Goal: Information Seeking & Learning: Find specific fact

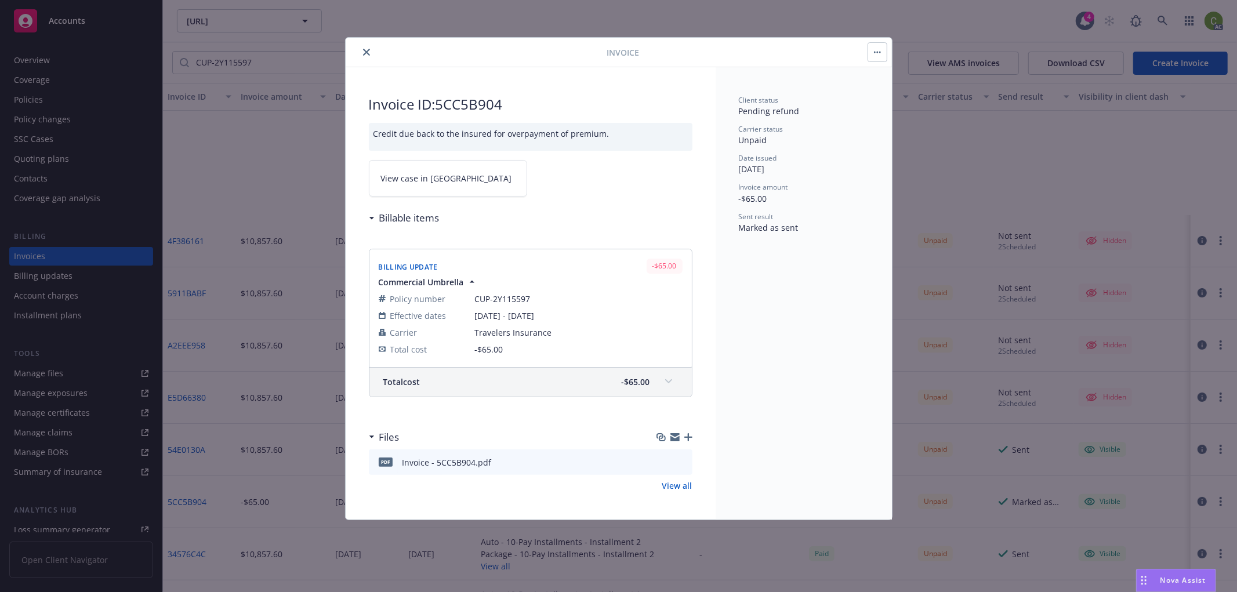
scroll to position [193, 0]
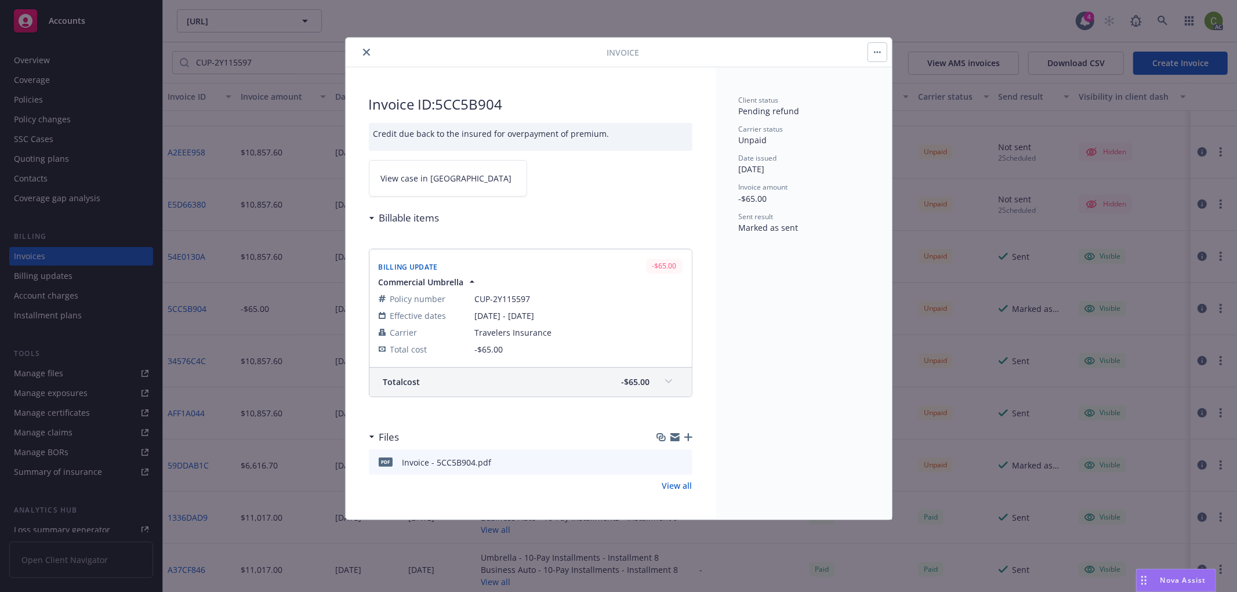
click at [362, 50] on button "close" at bounding box center [367, 52] width 14 height 14
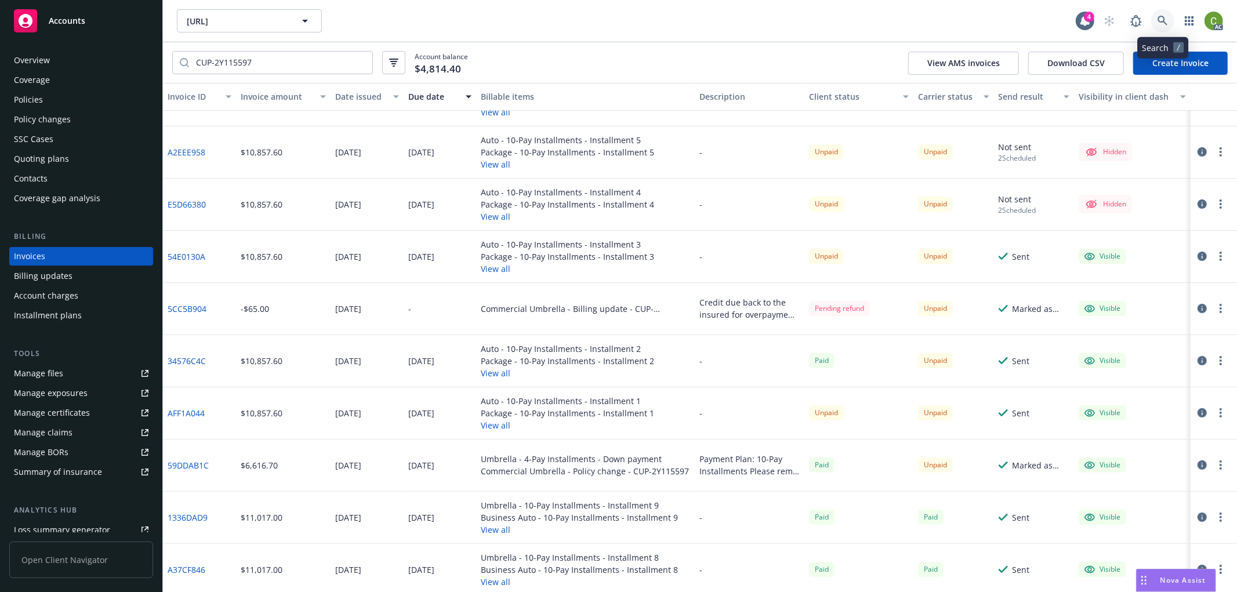
click at [1165, 20] on icon at bounding box center [1163, 21] width 10 height 10
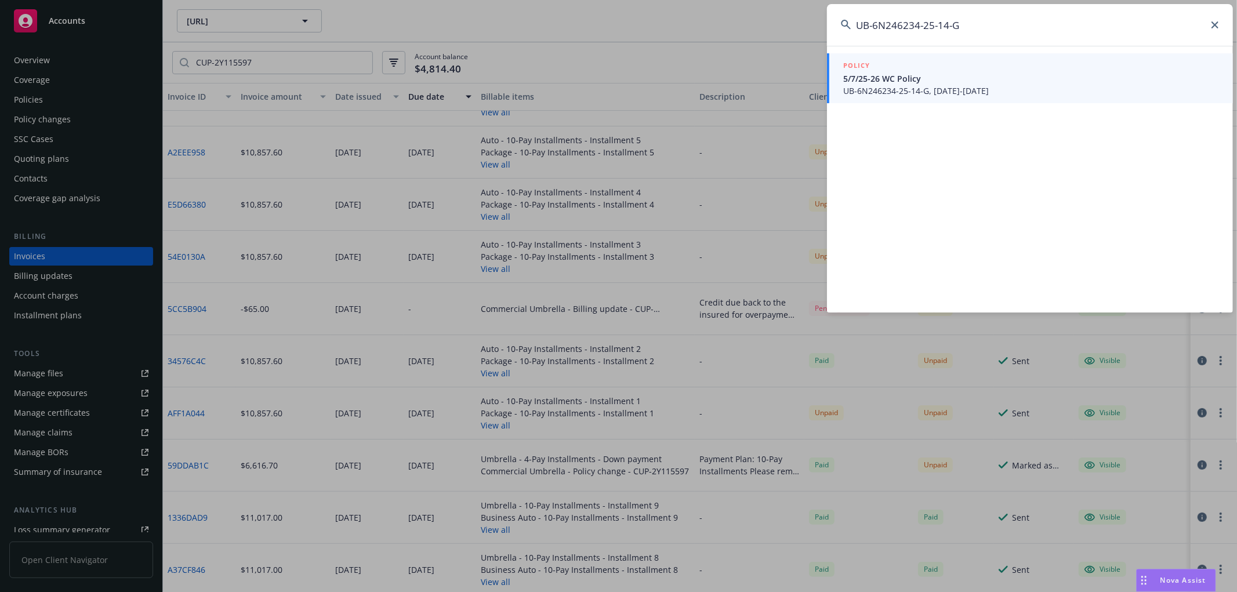
type input "UB-6N246234-25-14-G"
click at [959, 84] on span "5/7/25-26 WC Policy" at bounding box center [1031, 79] width 376 height 12
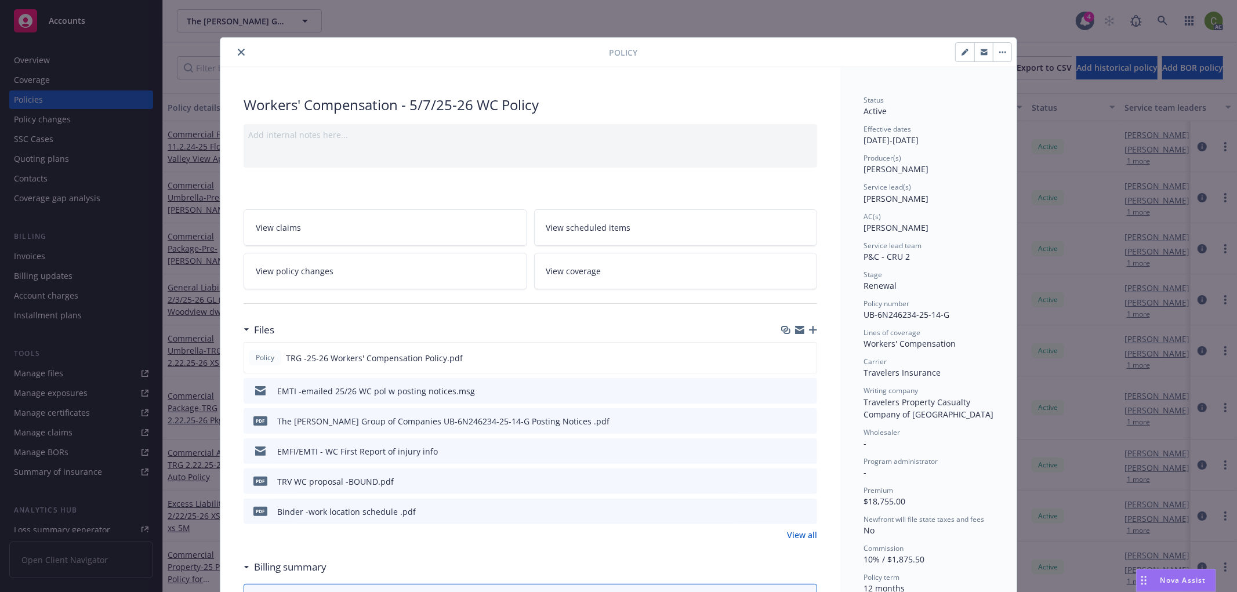
click at [238, 53] on icon "close" at bounding box center [241, 52] width 7 height 7
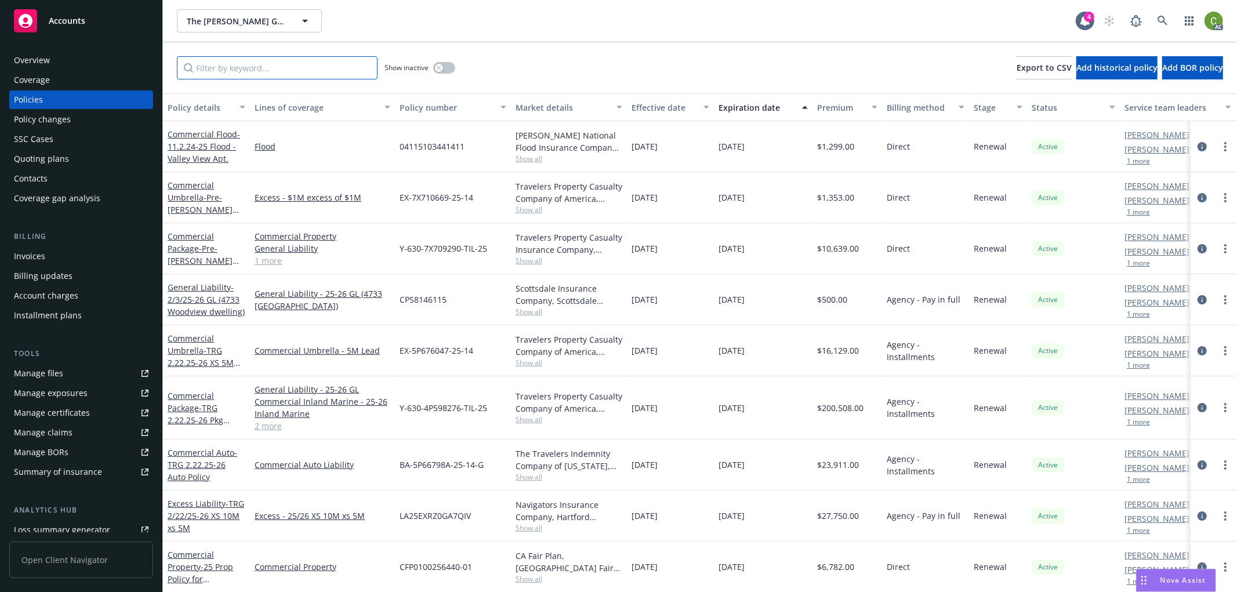
click at [333, 73] on input "Filter by keyword..." at bounding box center [277, 67] width 201 height 23
paste input "Y-630-4P598276-TIL-25"
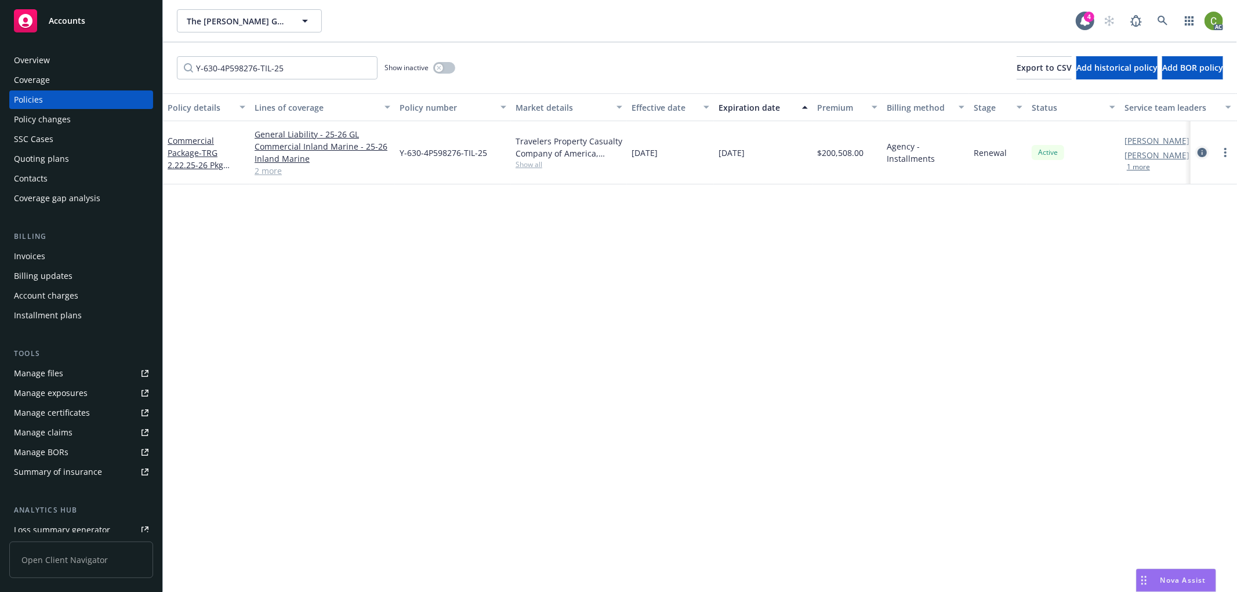
click at [1202, 155] on icon "circleInformation" at bounding box center [1202, 152] width 9 height 9
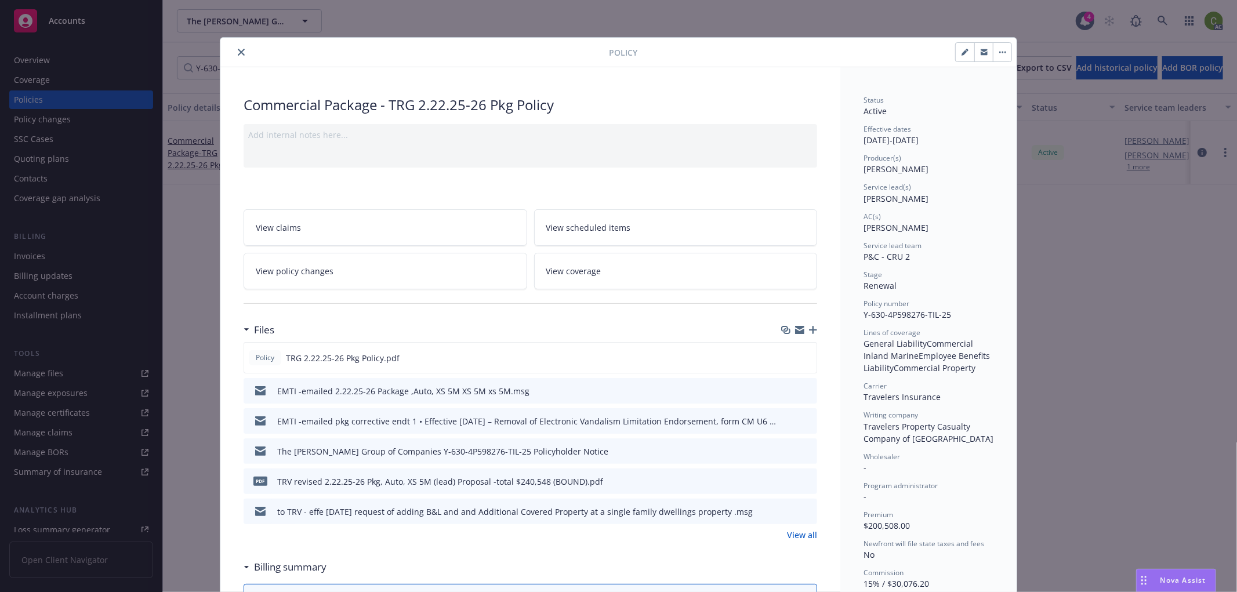
drag, startPoint x: 234, startPoint y: 50, endPoint x: 335, endPoint y: 95, distance: 109.6
click at [238, 50] on icon "close" at bounding box center [241, 52] width 7 height 7
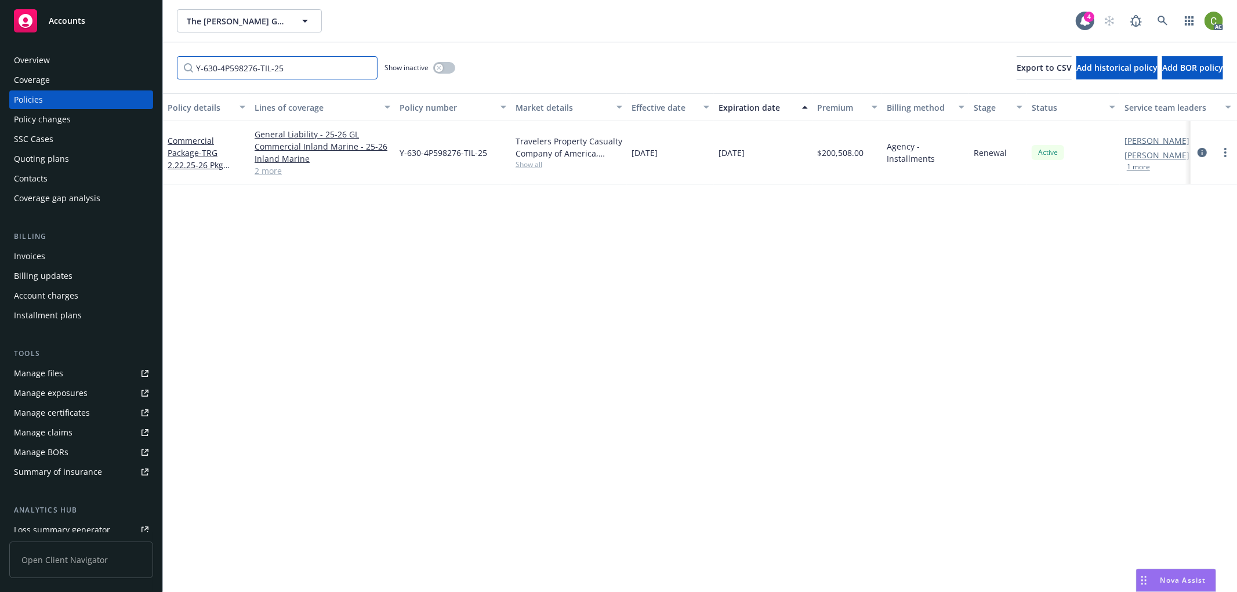
click at [318, 68] on input "Y-630-4P598276-TIL-25" at bounding box center [277, 67] width 201 height 23
drag, startPoint x: 321, startPoint y: 67, endPoint x: 56, endPoint y: 50, distance: 265.0
click at [56, 50] on div "Accounts Overview Coverage Policies Policy changes SSC Cases Quoting plans Cont…" at bounding box center [618, 296] width 1237 height 592
paste input "UB-6N246234-25-14-G"
type input "UB-6N246234-25-14-G"
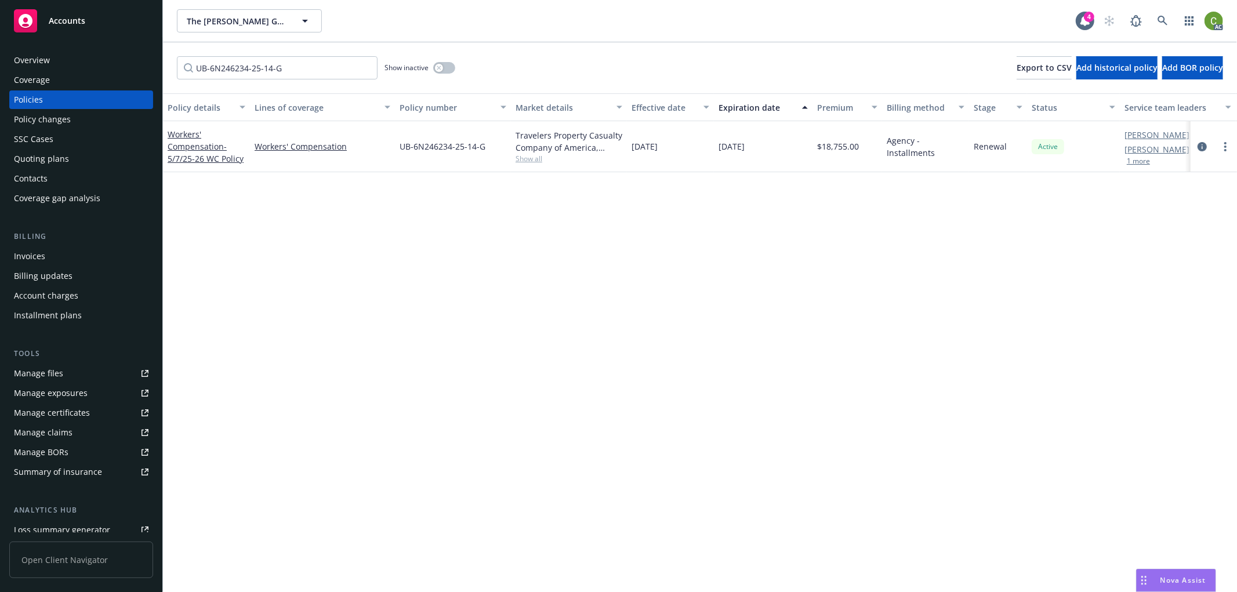
click at [1177, 20] on div "AC" at bounding box center [1160, 20] width 125 height 23
click at [1166, 21] on icon at bounding box center [1163, 21] width 10 height 10
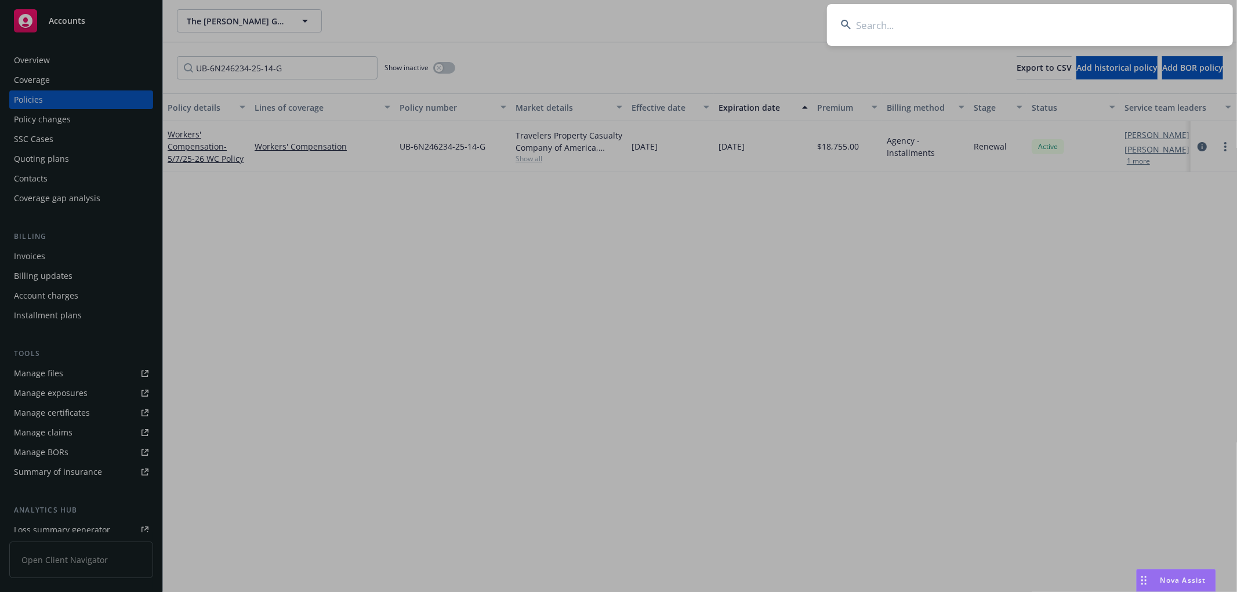
type input "EX-6X720087-24-14"
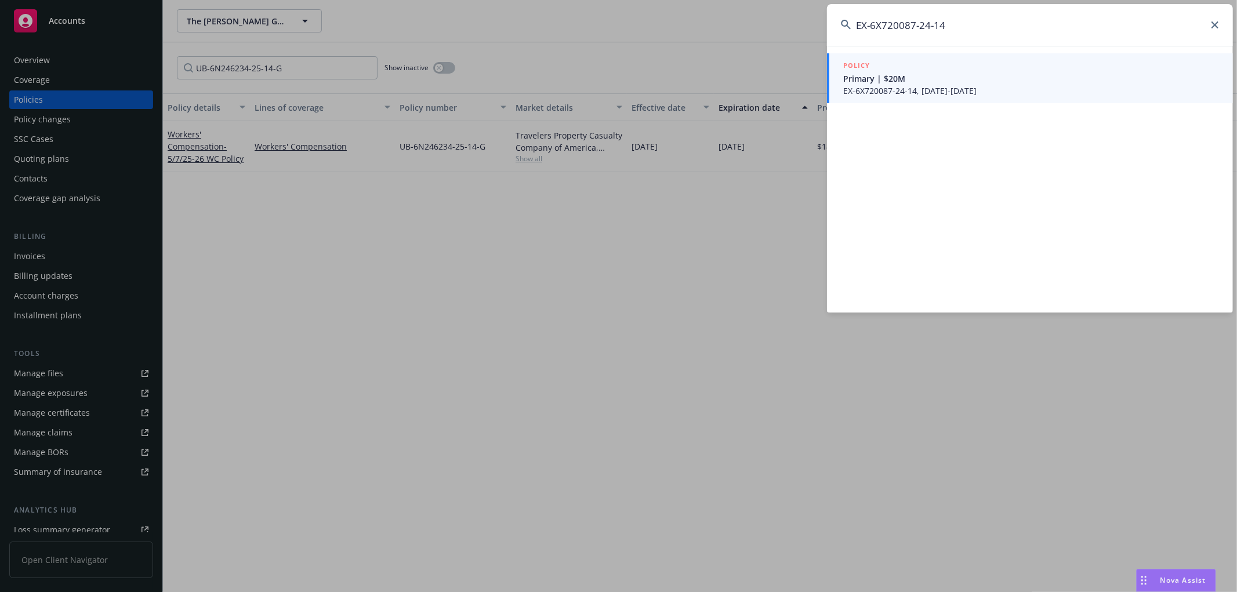
click at [1011, 93] on span "EX-6X720087-24-14, [DATE]-[DATE]" at bounding box center [1031, 91] width 376 height 12
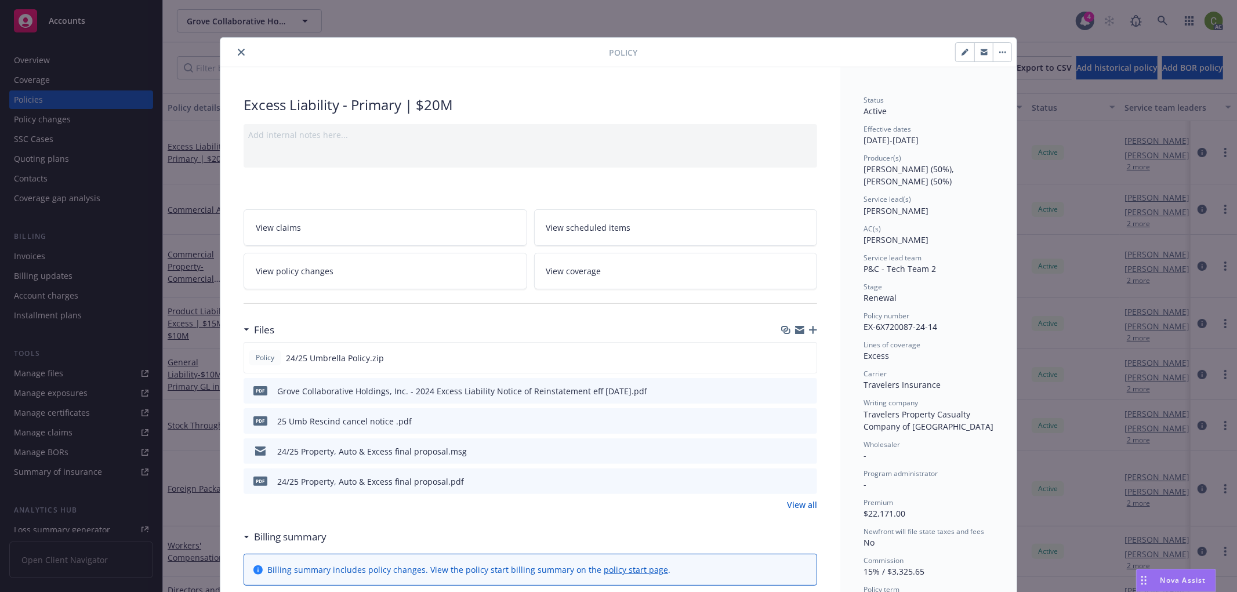
click at [238, 49] on icon "close" at bounding box center [241, 52] width 7 height 7
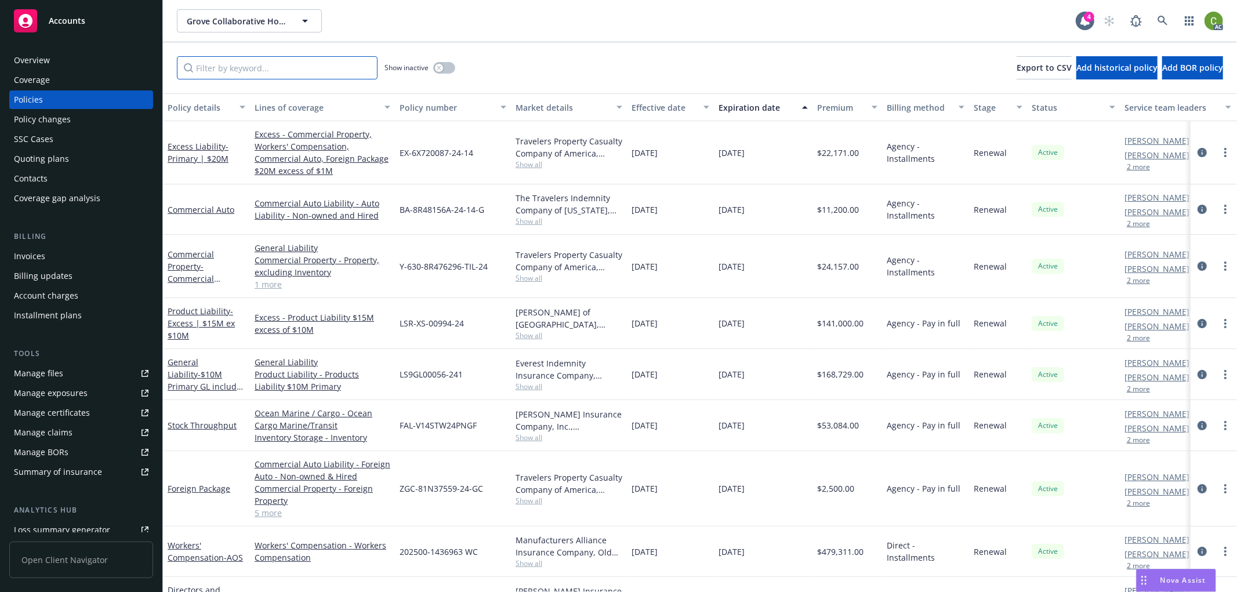
click at [278, 70] on input "Filter by keyword..." at bounding box center [277, 67] width 201 height 23
paste input "BA-8R48156A-24-14-G"
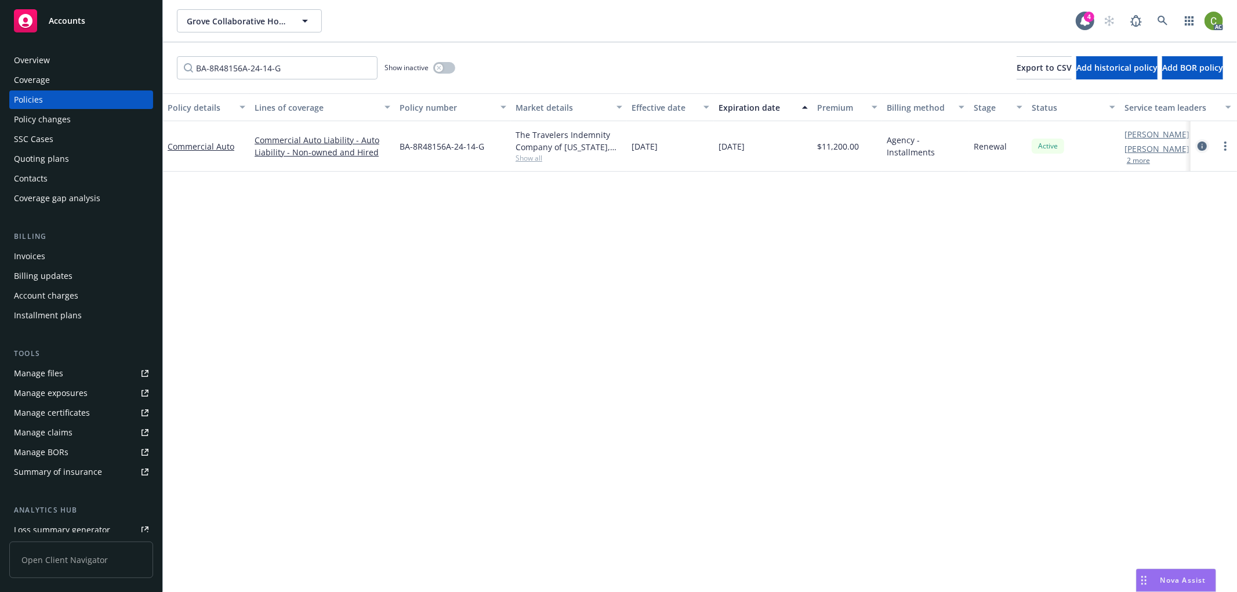
click at [1203, 146] on icon "circleInformation" at bounding box center [1202, 146] width 9 height 9
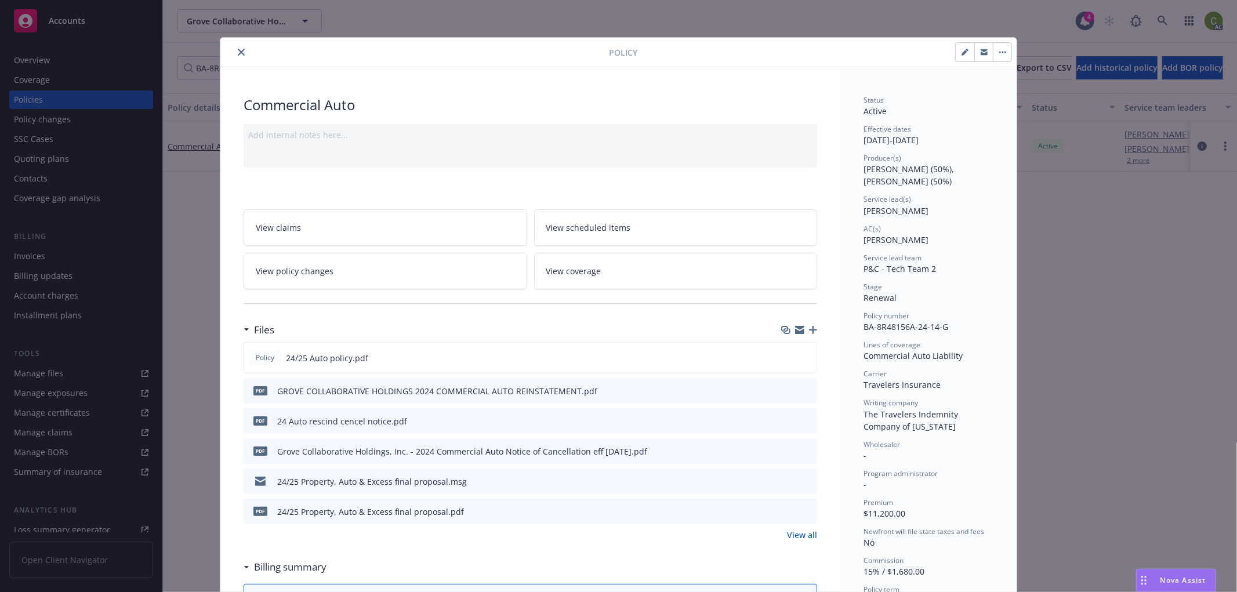
click at [810, 60] on div at bounding box center [824, 52] width 375 height 20
drag, startPoint x: 237, startPoint y: 50, endPoint x: 268, endPoint y: 62, distance: 33.4
click at [238, 50] on icon "close" at bounding box center [241, 52] width 7 height 7
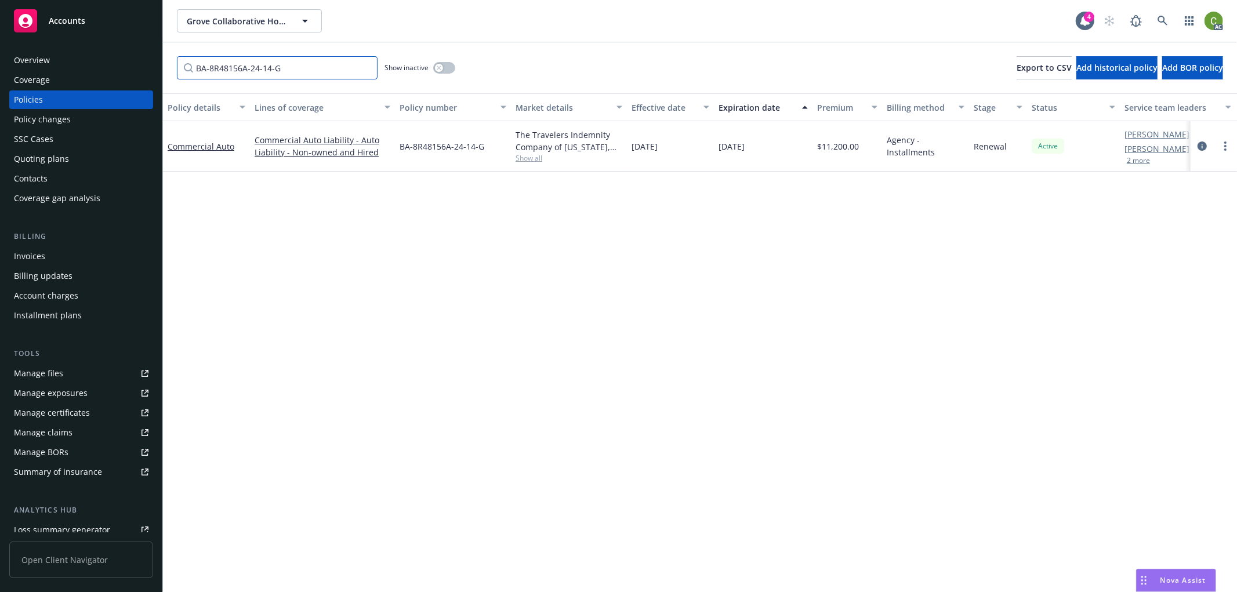
drag, startPoint x: 287, startPoint y: 70, endPoint x: 310, endPoint y: 66, distance: 22.9
click at [288, 70] on input "BA-8R48156A-24-14-G" at bounding box center [277, 67] width 201 height 23
drag, startPoint x: 0, startPoint y: 66, endPoint x: 818, endPoint y: 240, distance: 836.6
click at [7, 68] on div "Accounts Overview Coverage Policies Policy changes SSC Cases Quoting plans Cont…" at bounding box center [618, 296] width 1237 height 592
paste input "Y-630-8R476296-TIL-24"
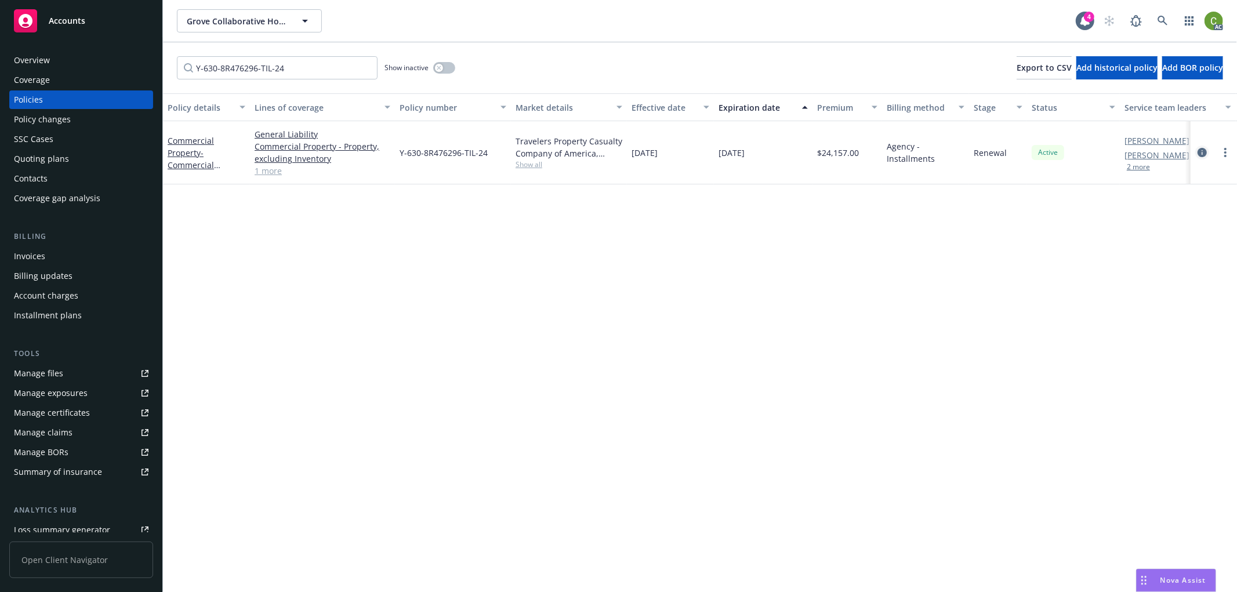
click at [1199, 152] on icon "circleInformation" at bounding box center [1202, 152] width 9 height 9
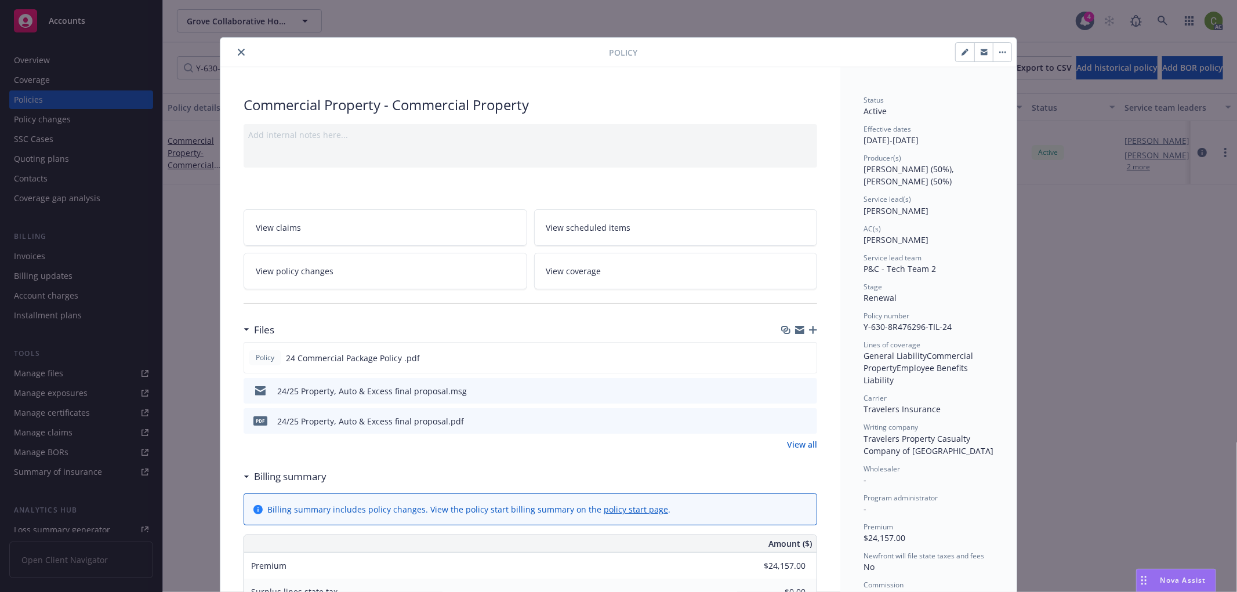
click at [238, 53] on icon "close" at bounding box center [241, 52] width 7 height 7
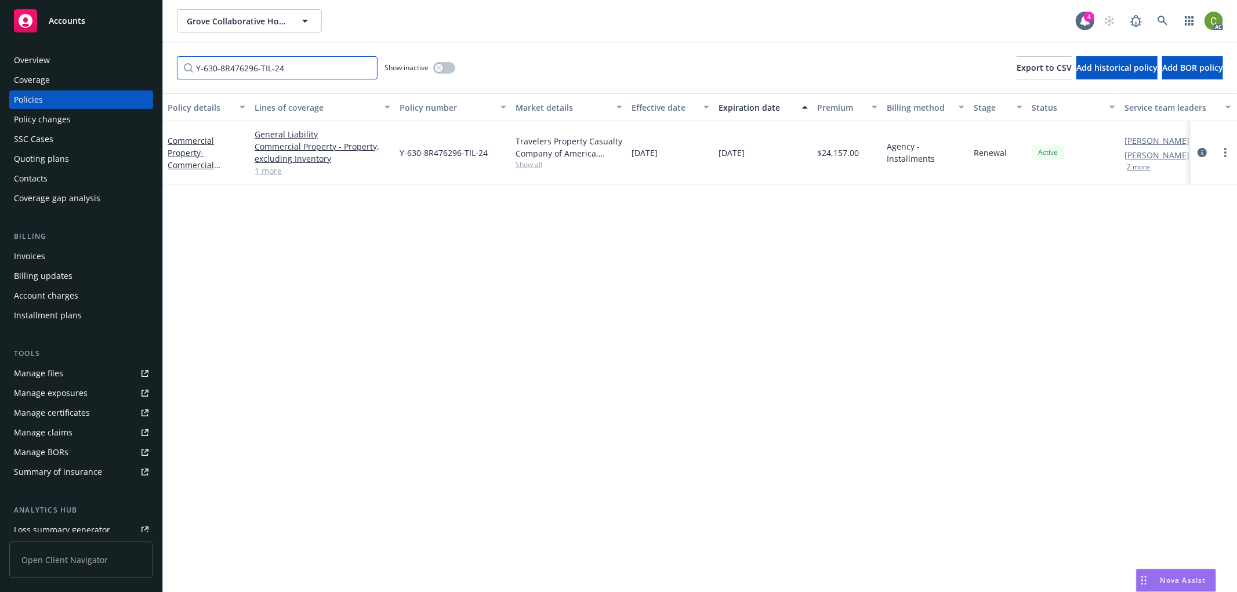
click at [321, 75] on input "Y-630-8R476296-TIL-24" at bounding box center [277, 67] width 201 height 23
drag, startPoint x: 332, startPoint y: 74, endPoint x: 285, endPoint y: 129, distance: 72.4
click at [45, 68] on div "Accounts Overview Coverage Policies Policy changes SSC Cases Quoting plans Cont…" at bounding box center [618, 296] width 1237 height 592
paste input "UB-9S734483"
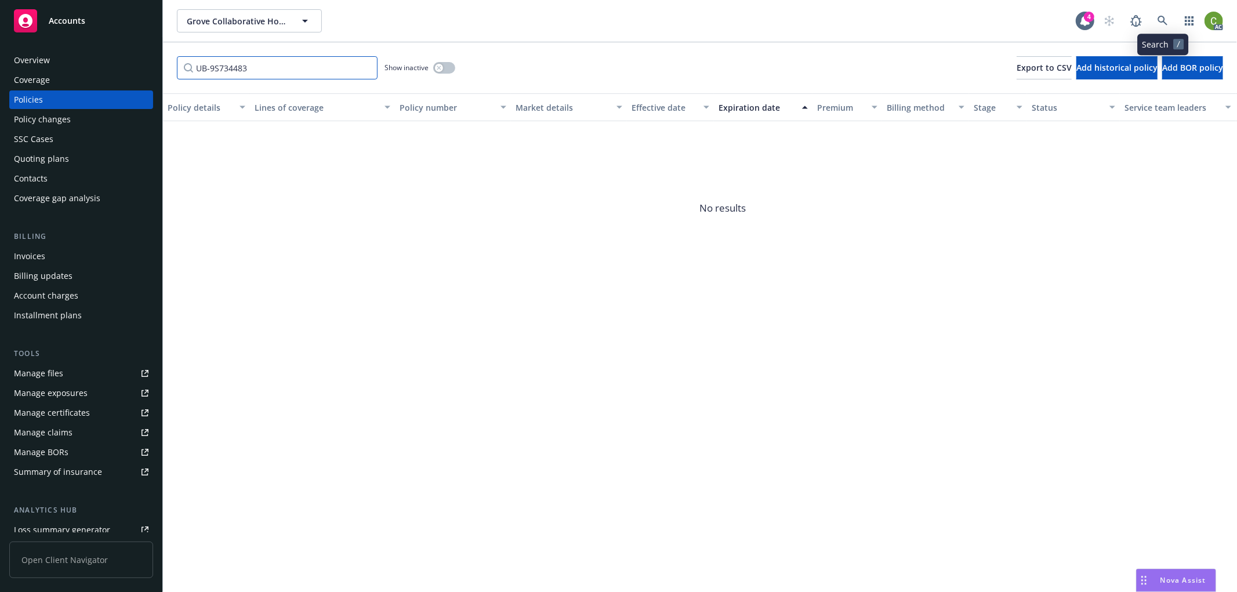
type input "UB-9S734483"
click at [1168, 20] on icon at bounding box center [1163, 21] width 10 height 10
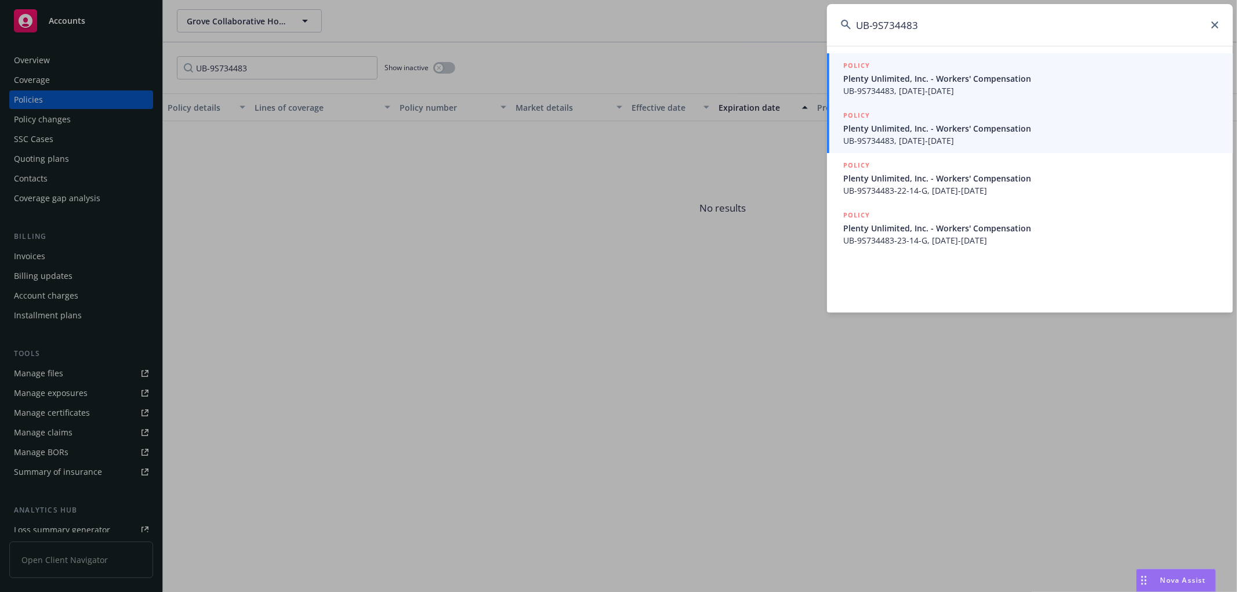
type input "UB-9S734483"
click at [999, 132] on span "Plenty Unlimited, Inc. - Workers' Compensation" at bounding box center [1031, 128] width 376 height 12
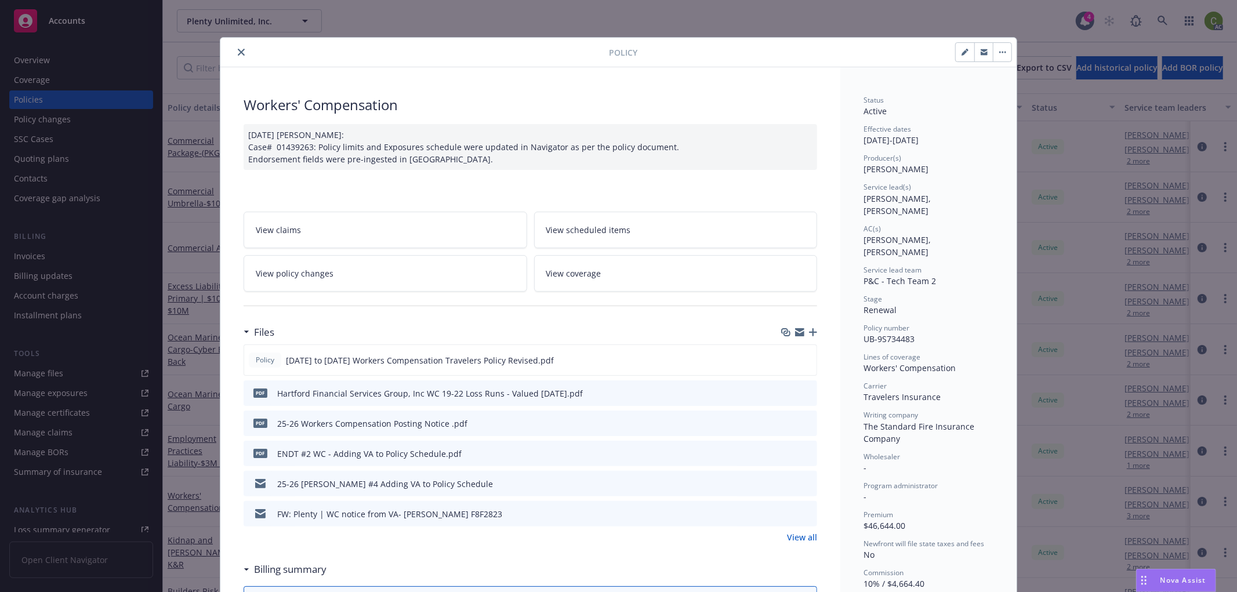
drag, startPoint x: 235, startPoint y: 51, endPoint x: 1035, endPoint y: 56, distance: 799.8
click at [238, 51] on icon "close" at bounding box center [241, 52] width 7 height 7
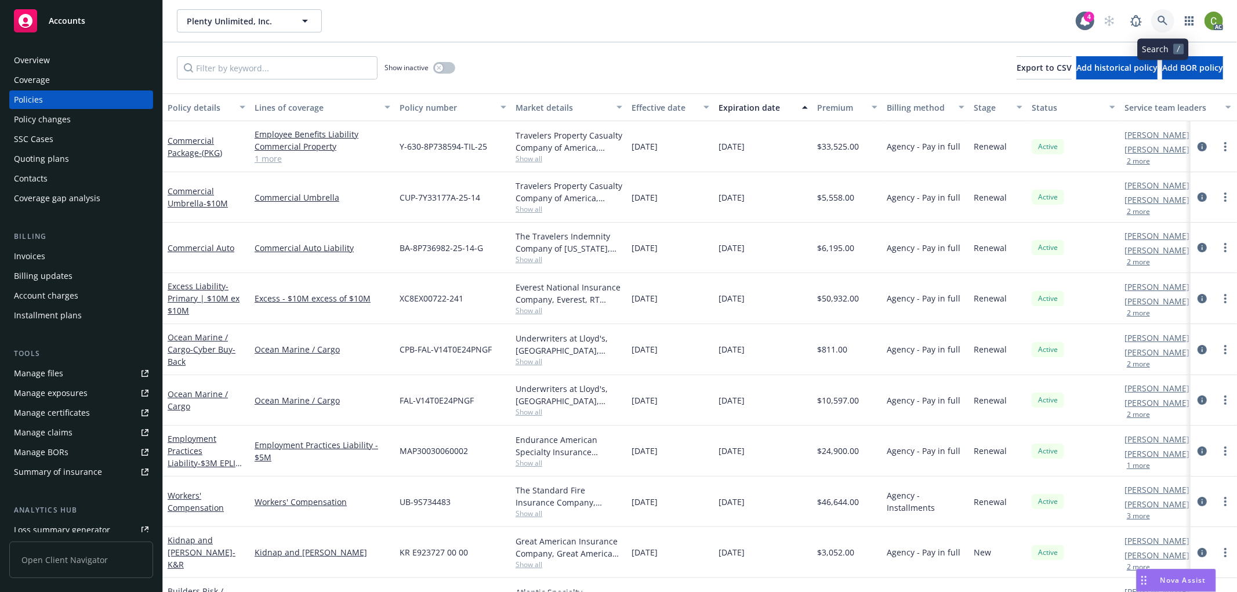
click at [1166, 20] on icon at bounding box center [1163, 21] width 10 height 10
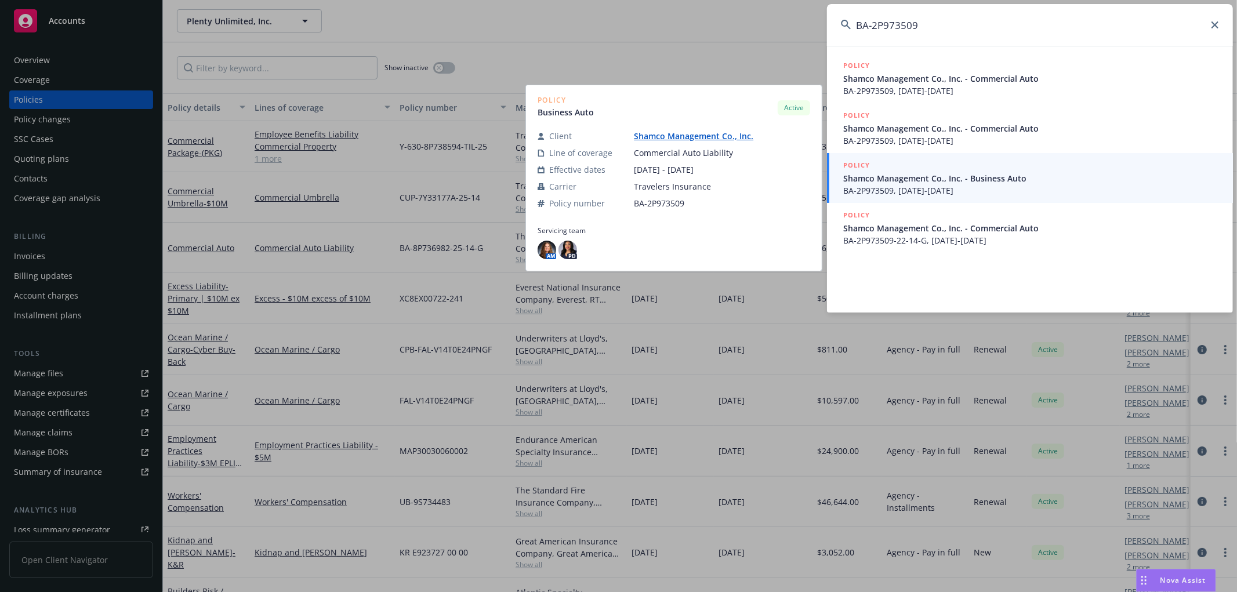
type input "BA-2P973509"
click at [958, 190] on span "BA-2P973509, [DATE]-[DATE]" at bounding box center [1031, 190] width 376 height 12
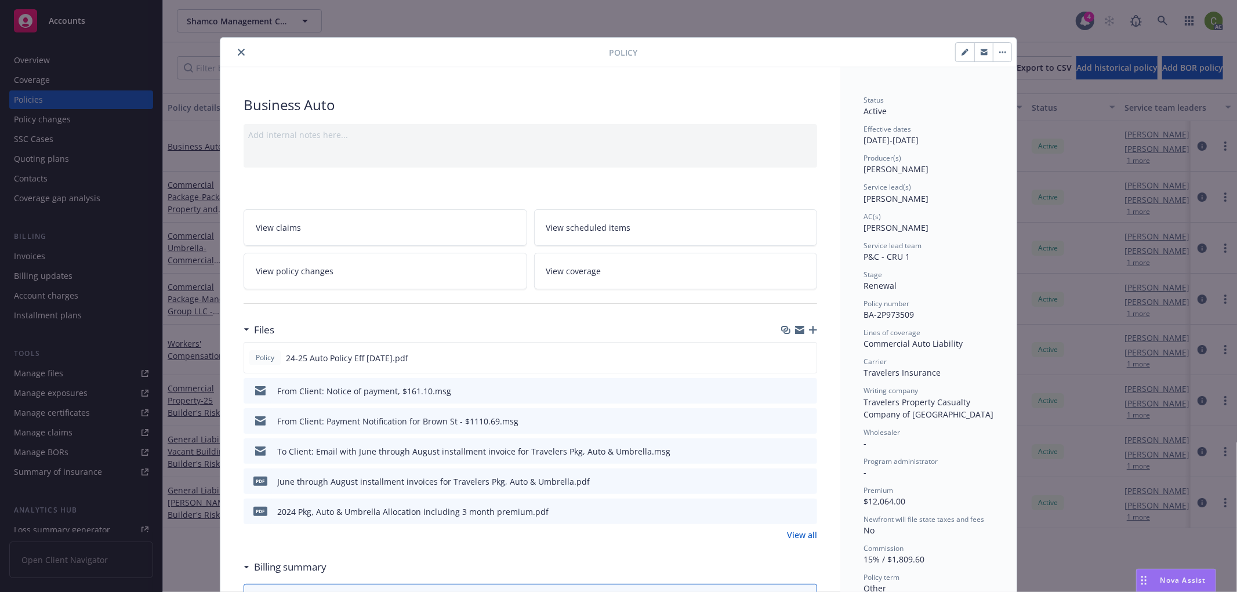
click at [238, 49] on icon "close" at bounding box center [241, 52] width 7 height 7
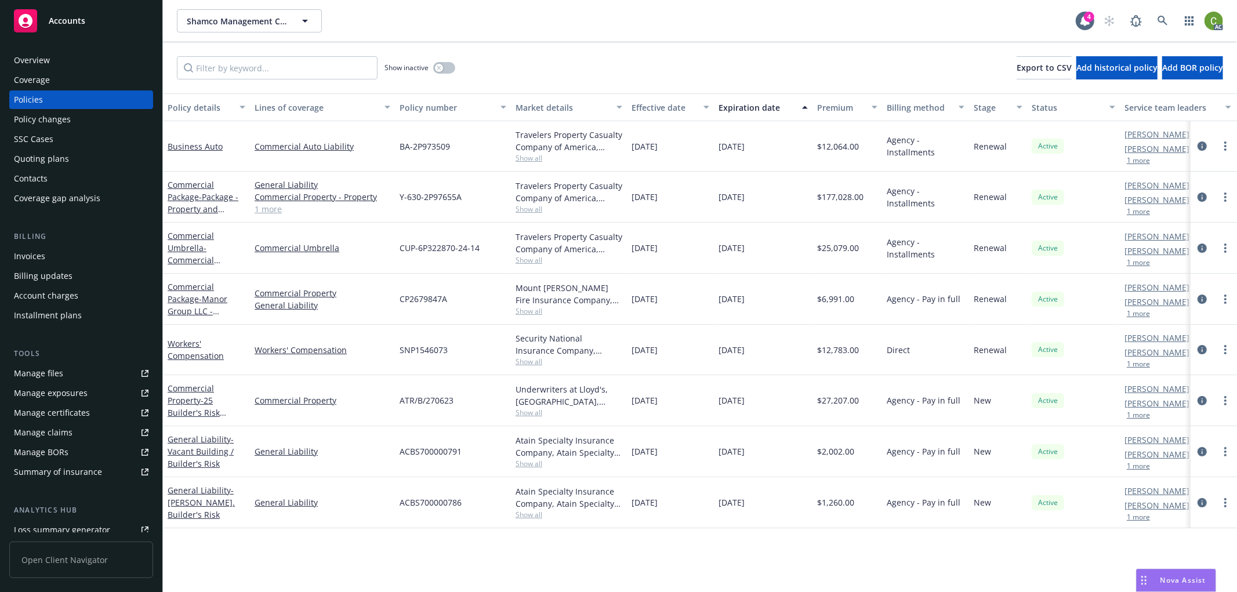
click at [71, 253] on div "Invoices" at bounding box center [81, 256] width 135 height 19
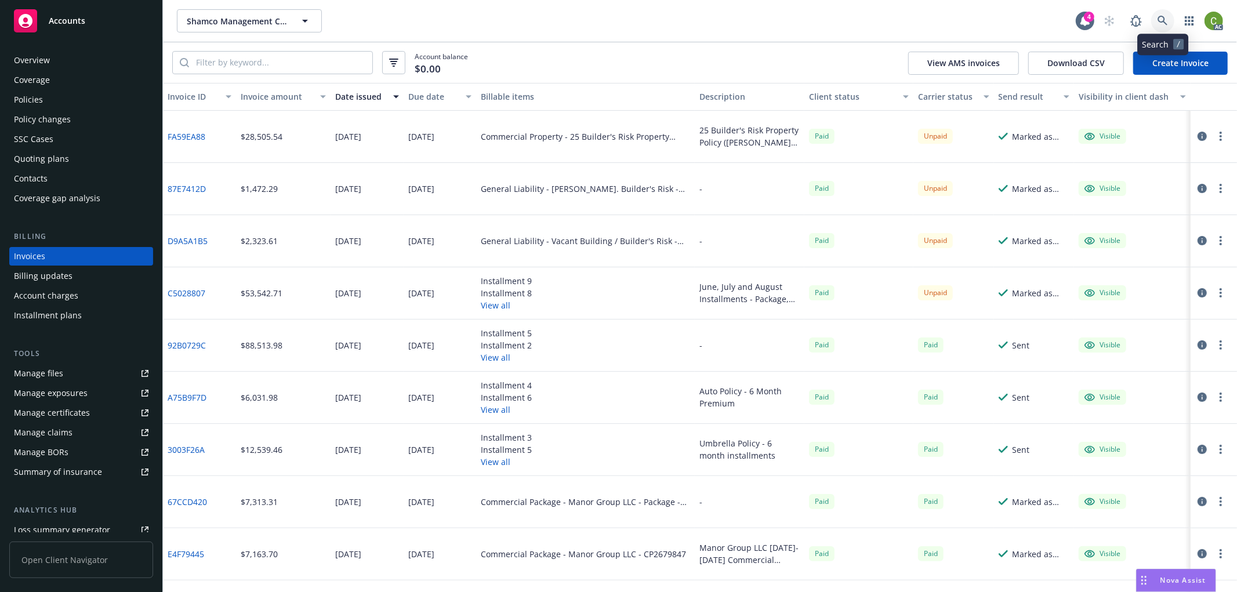
drag, startPoint x: 1161, startPoint y: 21, endPoint x: 1132, endPoint y: 59, distance: 47.2
click at [1161, 22] on icon at bounding box center [1163, 21] width 10 height 10
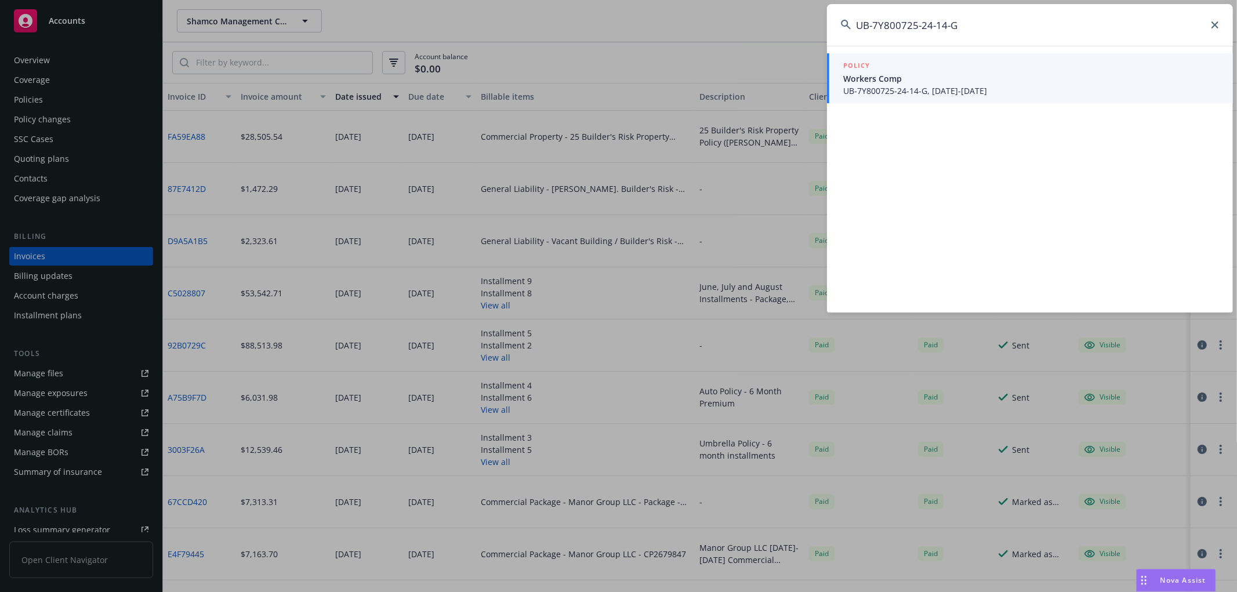
type input "UB-7Y800725-24-14-G"
click at [1006, 84] on span "Workers Comp" at bounding box center [1031, 79] width 376 height 12
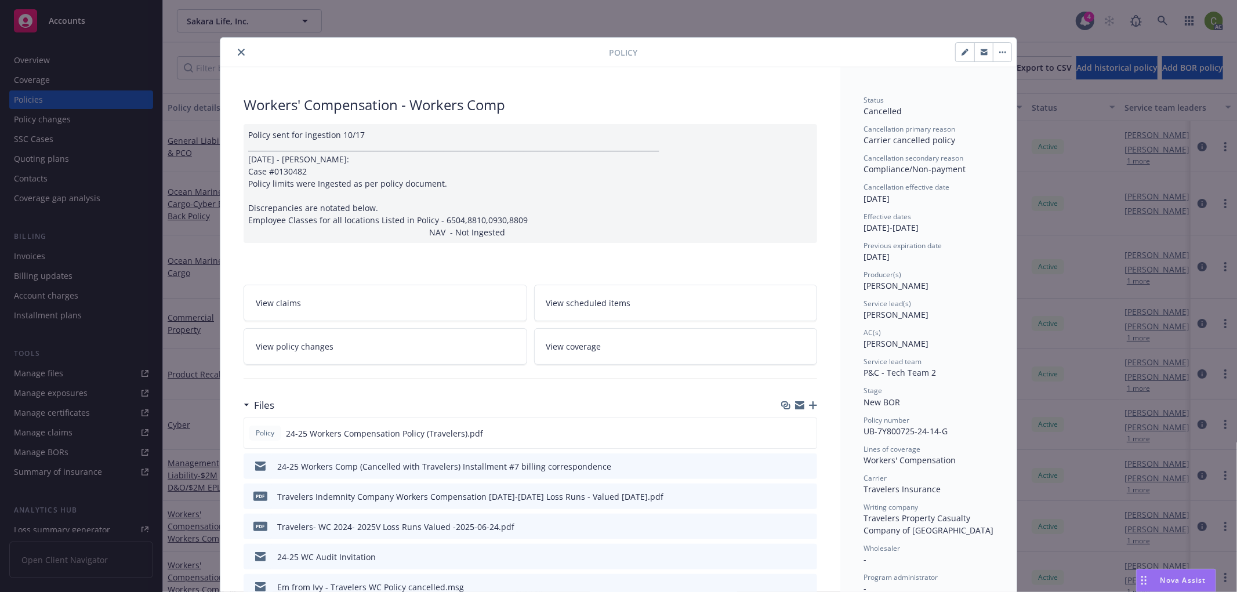
click at [238, 55] on icon "close" at bounding box center [241, 52] width 7 height 7
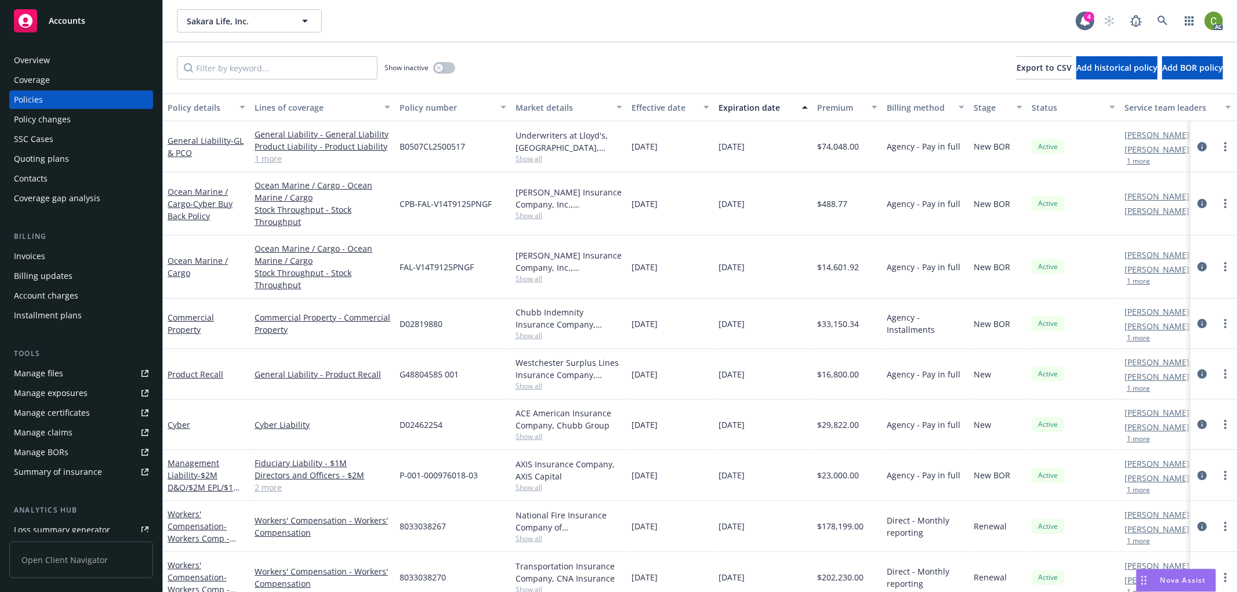
click at [87, 258] on div "Invoices" at bounding box center [81, 256] width 135 height 19
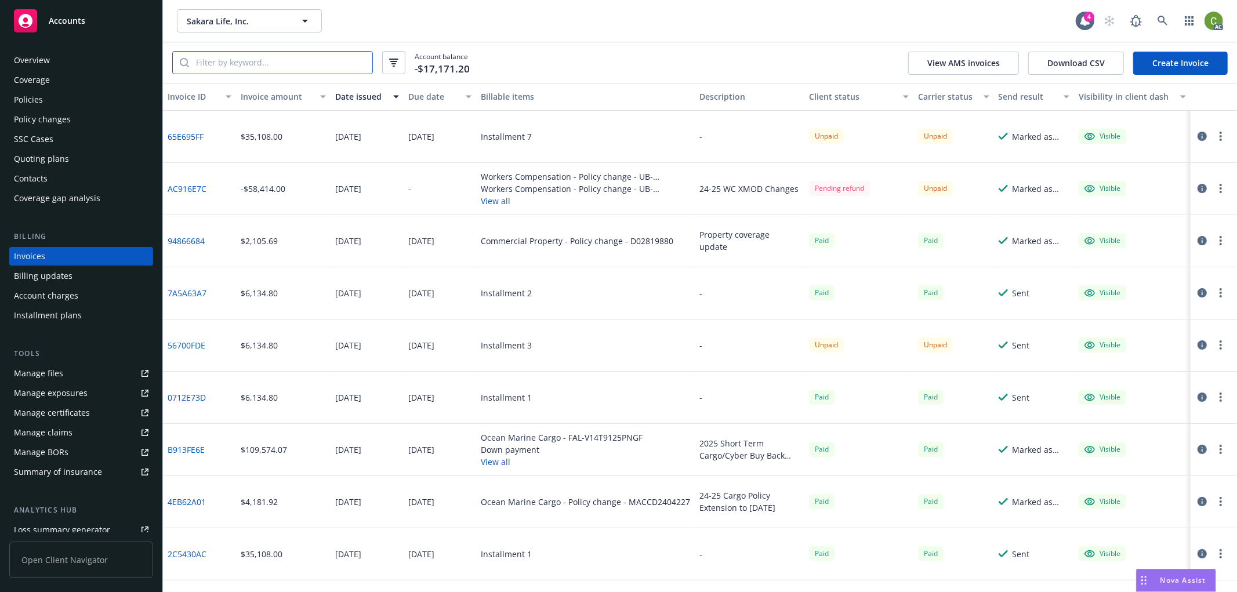
click at [270, 65] on input "search" at bounding box center [280, 63] width 183 height 22
paste input "UB-7Y800725-24-14-G"
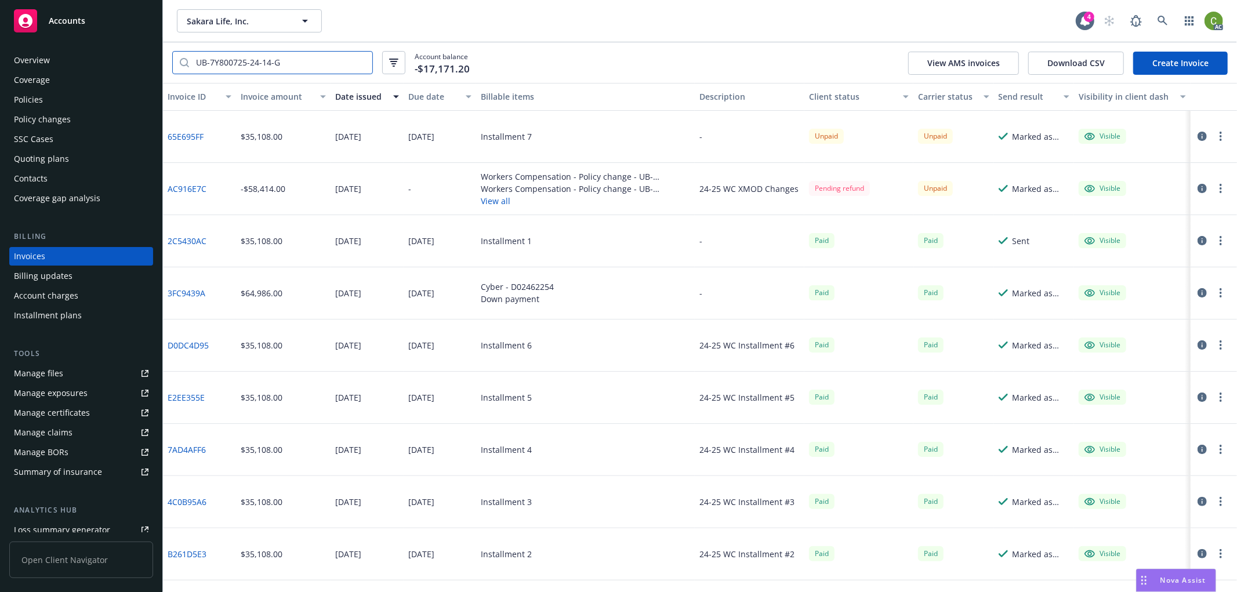
type input "UB-7Y800725-24-14-G"
click at [215, 148] on div "65E695FF" at bounding box center [199, 137] width 73 height 52
drag, startPoint x: 212, startPoint y: 146, endPoint x: 165, endPoint y: 146, distance: 47.6
click at [165, 146] on div "65E695FF" at bounding box center [199, 137] width 73 height 52
click at [204, 144] on div "65E695FF" at bounding box center [199, 137] width 73 height 52
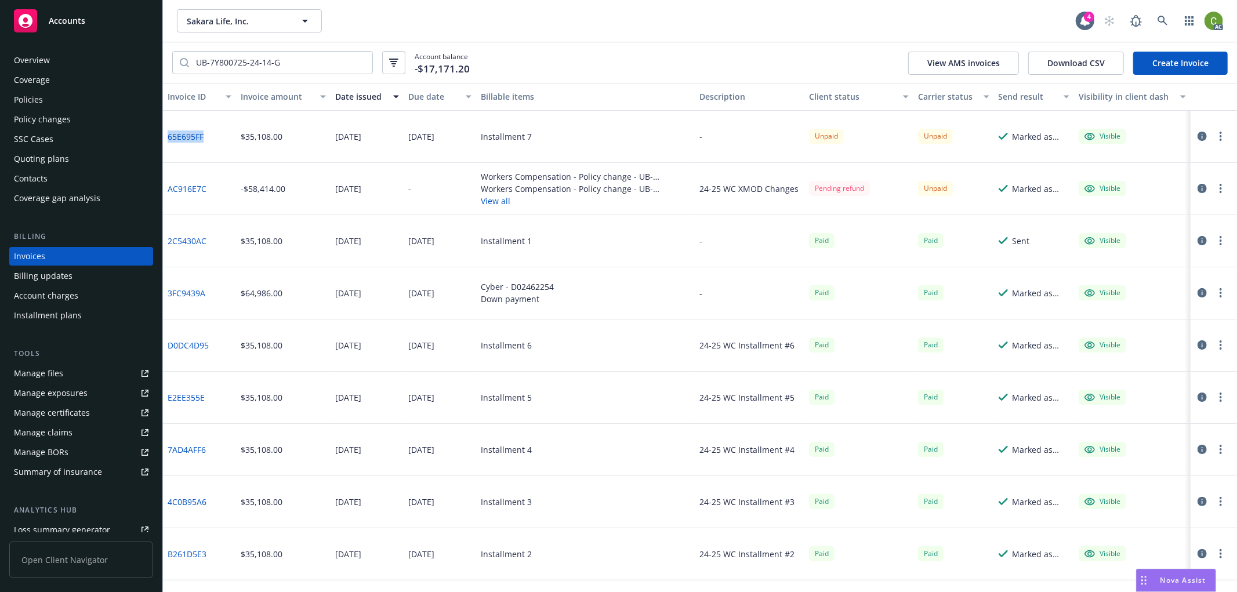
drag, startPoint x: 211, startPoint y: 142, endPoint x: 169, endPoint y: 158, distance: 45.1
click at [169, 158] on div "65E695FF" at bounding box center [199, 137] width 73 height 52
copy link "65E695FF"
click at [73, 100] on div "Policies" at bounding box center [81, 99] width 135 height 19
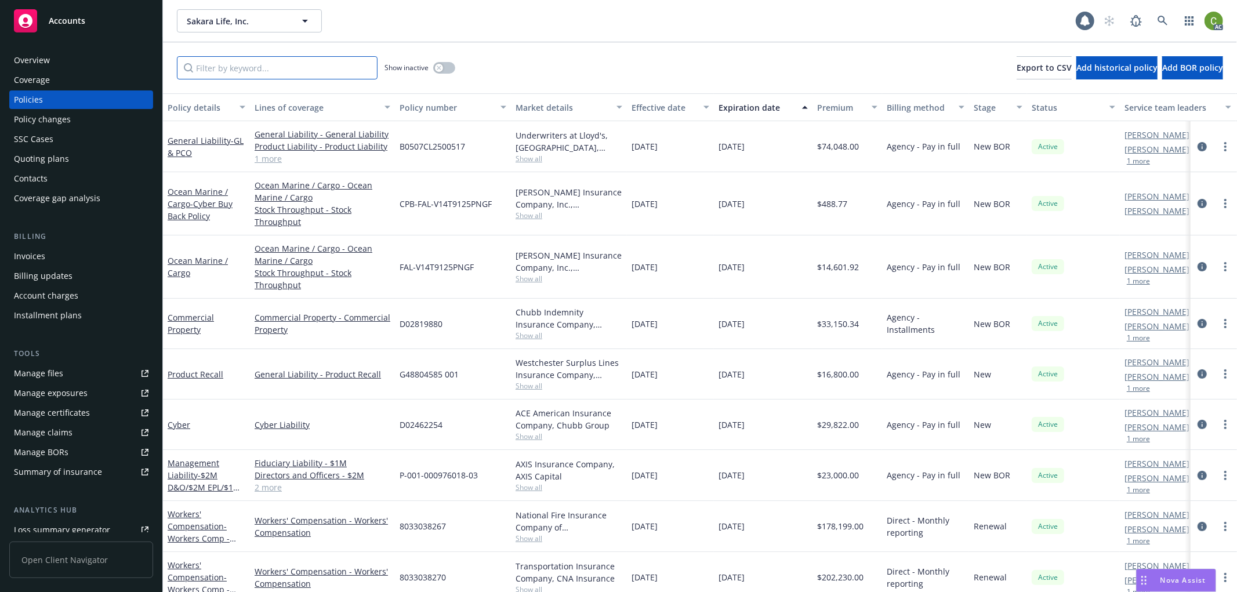
drag, startPoint x: 245, startPoint y: 72, endPoint x: 418, endPoint y: 106, distance: 176.2
click at [267, 70] on input "Filter by keyword..." at bounding box center [277, 67] width 201 height 23
paste input "UB-7Y800725-24-14-G"
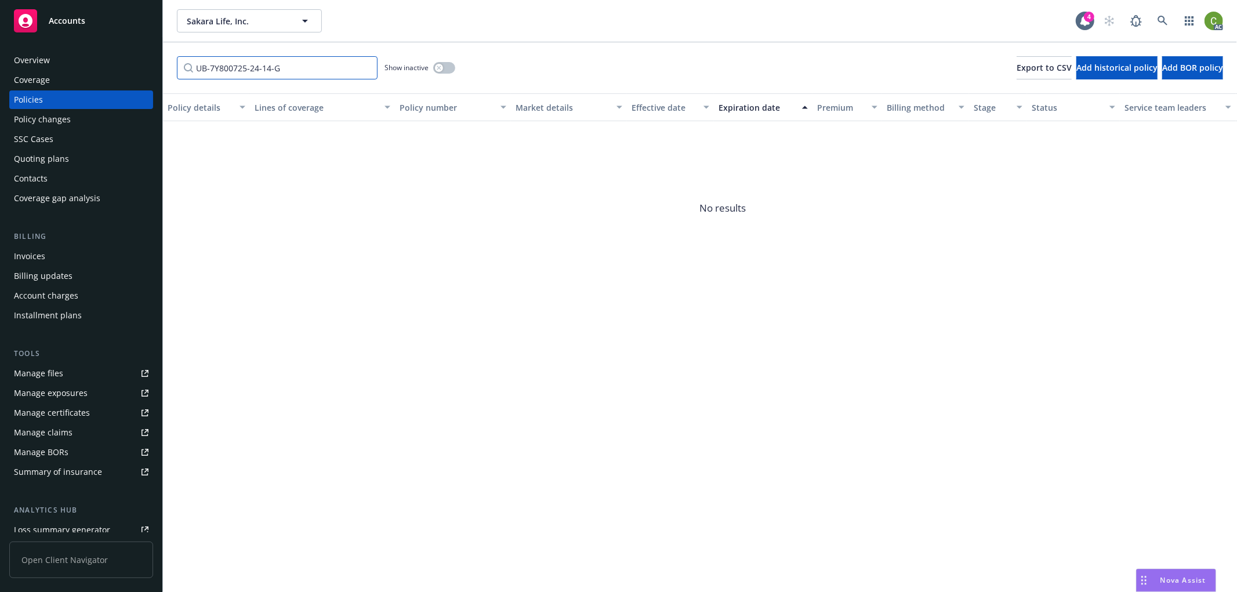
type input "UB-7Y800725-24-14-G"
drag, startPoint x: 440, startPoint y: 70, endPoint x: 532, endPoint y: 85, distance: 93.9
click at [454, 70] on button "button" at bounding box center [444, 68] width 22 height 12
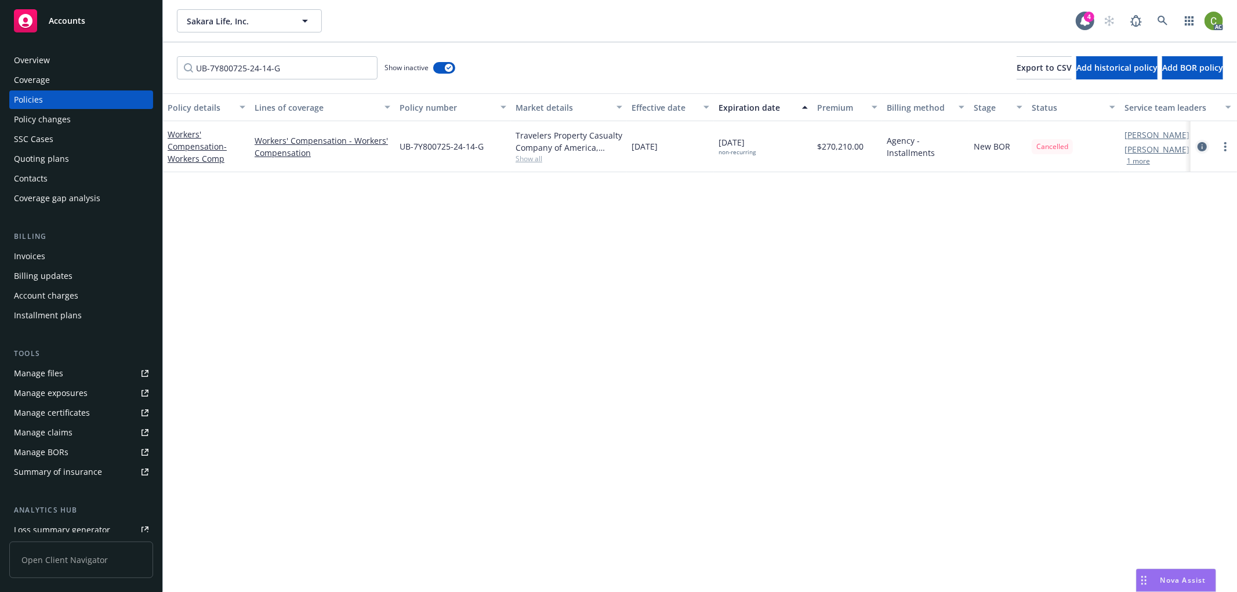
click at [1201, 147] on icon "circleInformation" at bounding box center [1202, 146] width 9 height 9
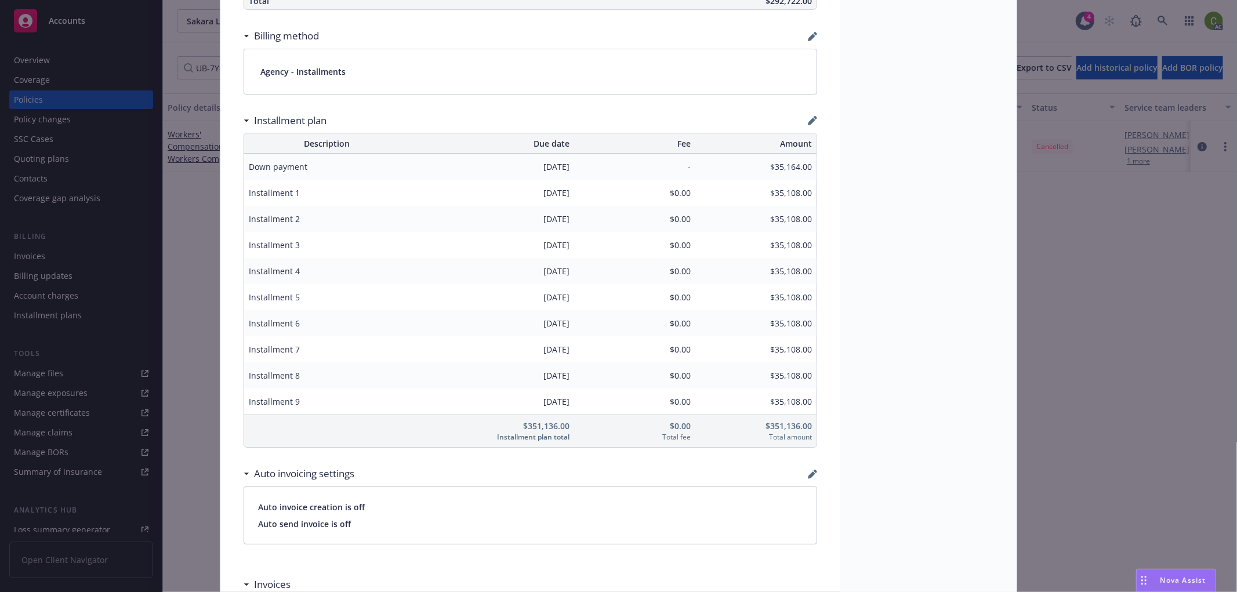
scroll to position [937, 0]
drag, startPoint x: 514, startPoint y: 404, endPoint x: 578, endPoint y: 395, distance: 65.0
click at [574, 404] on tr "Installment 9 [DATE] $0.00 $35,108.00" at bounding box center [530, 400] width 572 height 26
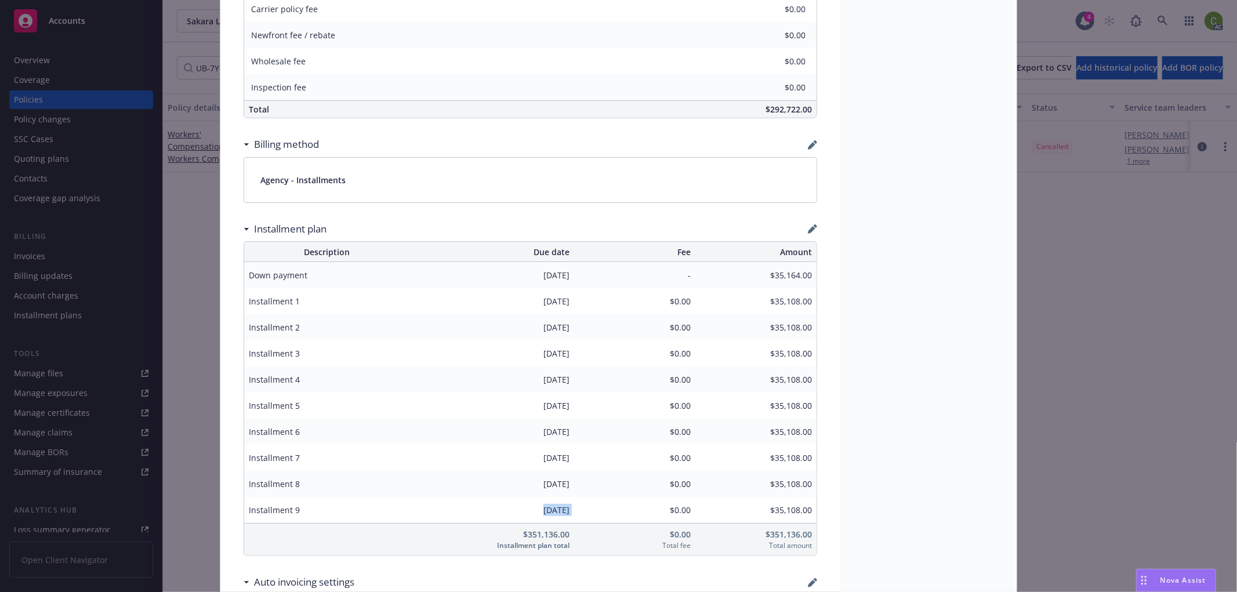
scroll to position [902, 0]
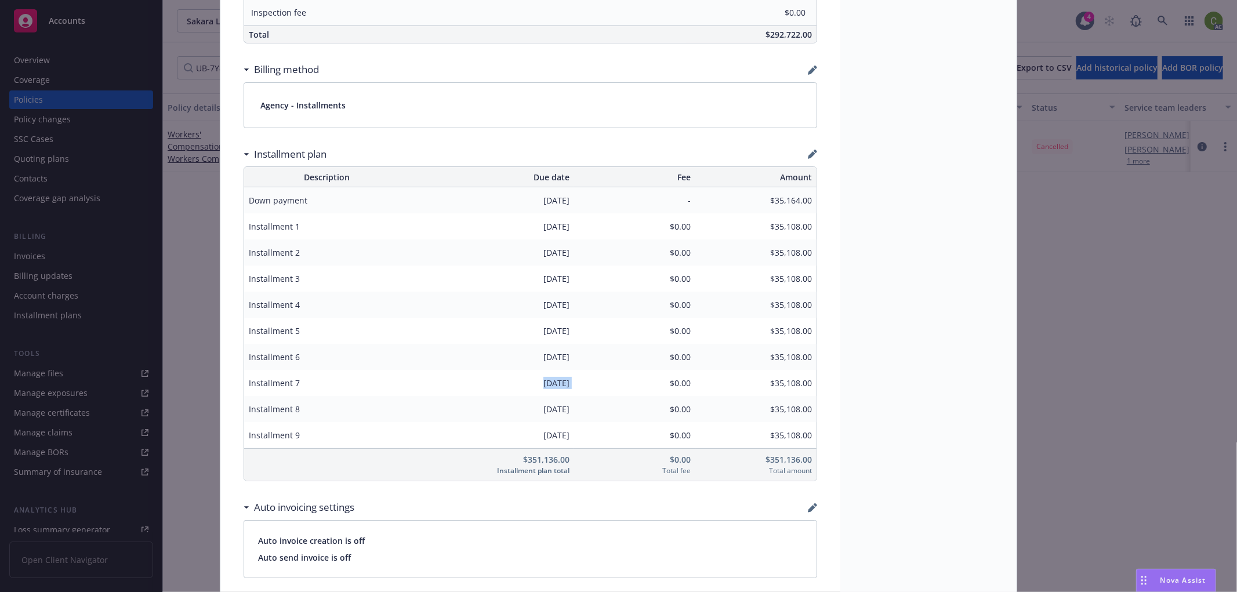
drag, startPoint x: 507, startPoint y: 386, endPoint x: 582, endPoint y: 386, distance: 74.8
click at [582, 386] on tr "Installment 7 [DATE] $0.00 $35,108.00" at bounding box center [530, 383] width 572 height 26
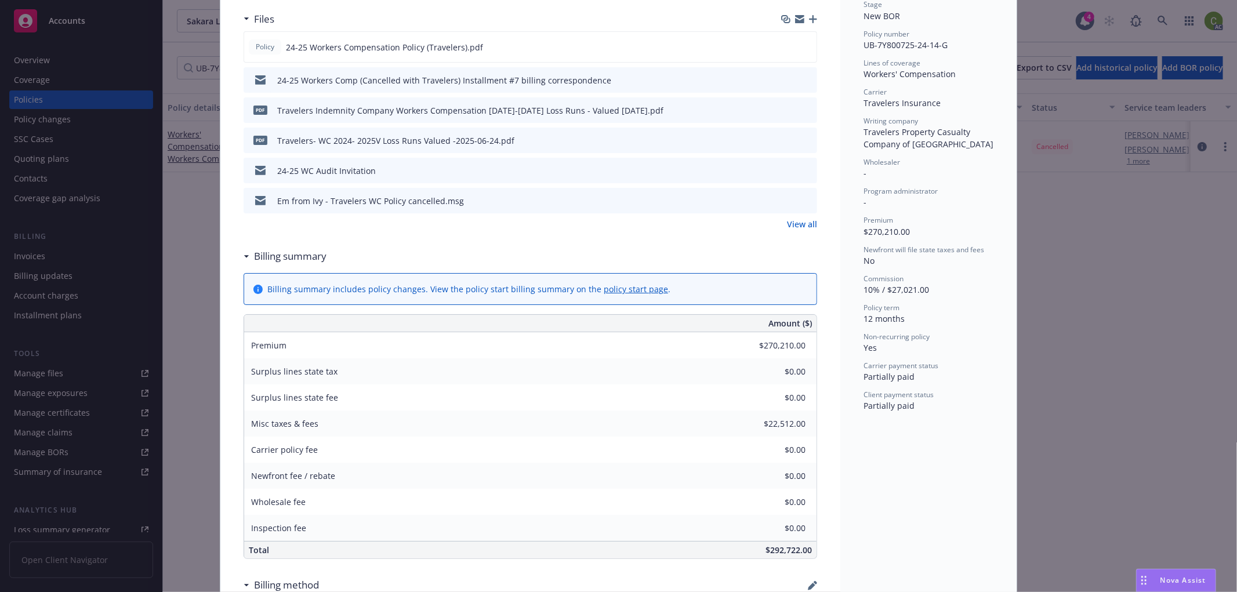
scroll to position [0, 0]
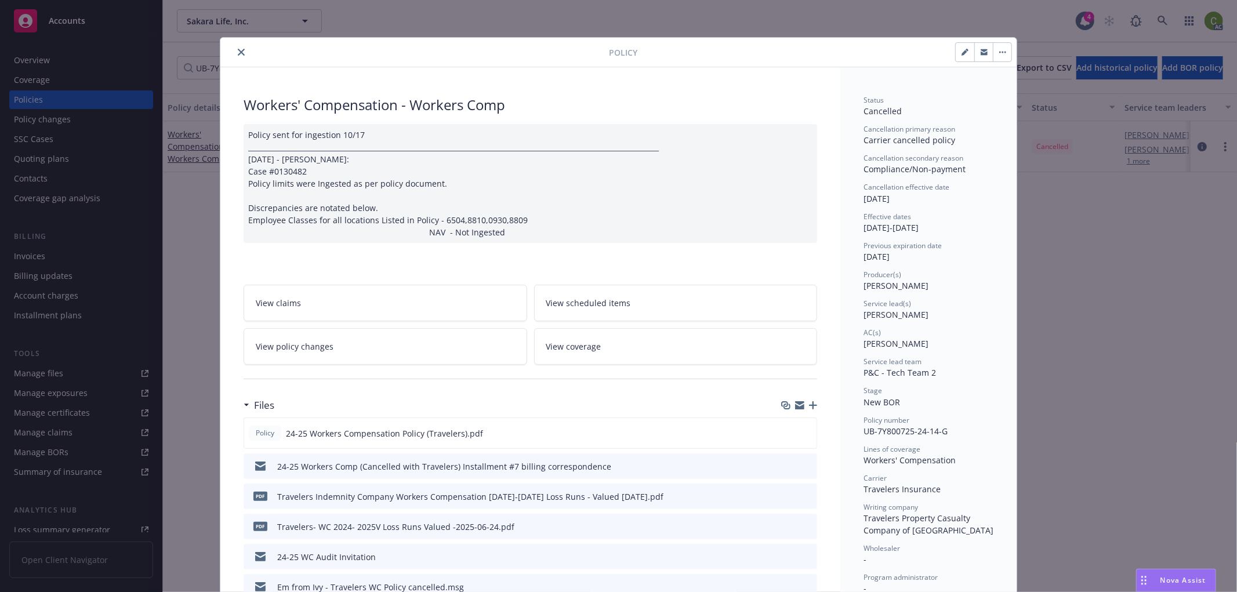
drag, startPoint x: 234, startPoint y: 52, endPoint x: 786, endPoint y: 51, distance: 551.6
click at [244, 51] on div at bounding box center [417, 52] width 384 height 14
click at [1163, 24] on div "Policy Workers' Compensation - Workers Comp Policy sent for ingestion 10/17 ___…" at bounding box center [618, 296] width 1237 height 592
click at [238, 50] on icon "close" at bounding box center [241, 52] width 7 height 7
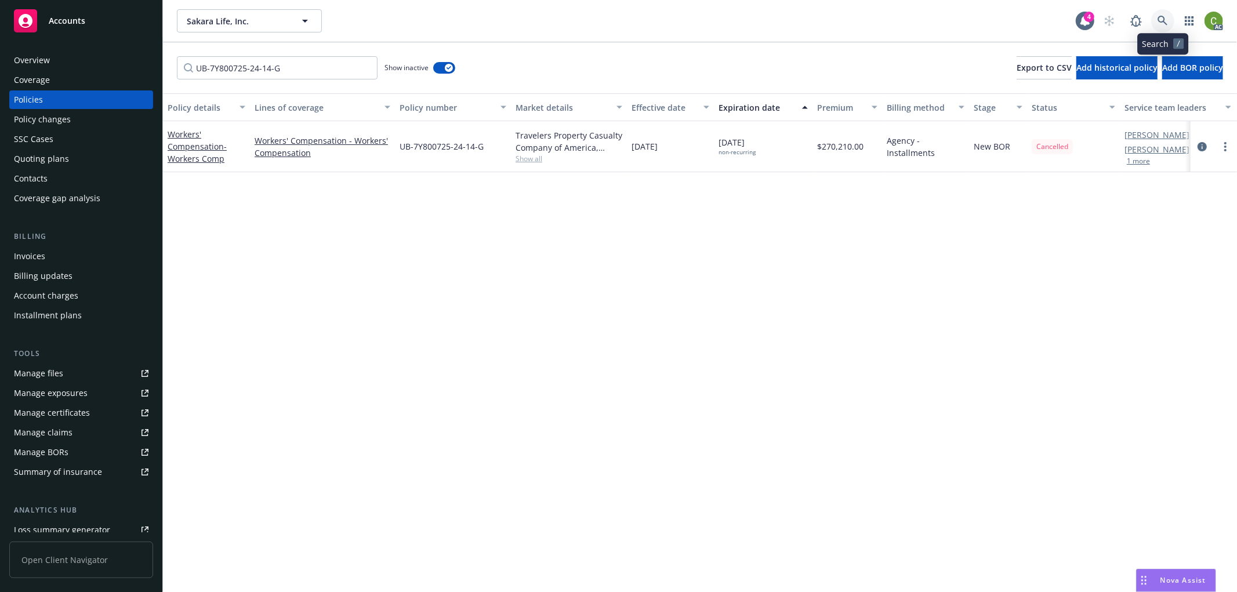
click at [1156, 21] on link at bounding box center [1162, 20] width 23 height 23
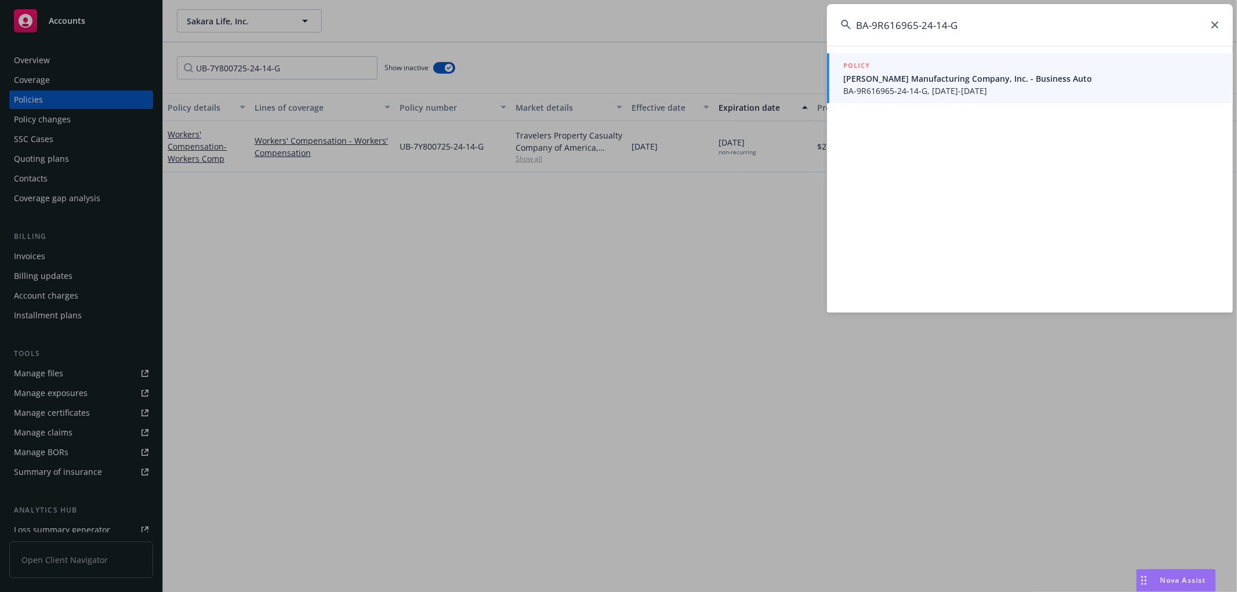
type input "BA-9R616965-24-14-G"
click at [967, 86] on span "BA-9R616965-24-14-G, [DATE]-[DATE]" at bounding box center [1031, 91] width 376 height 12
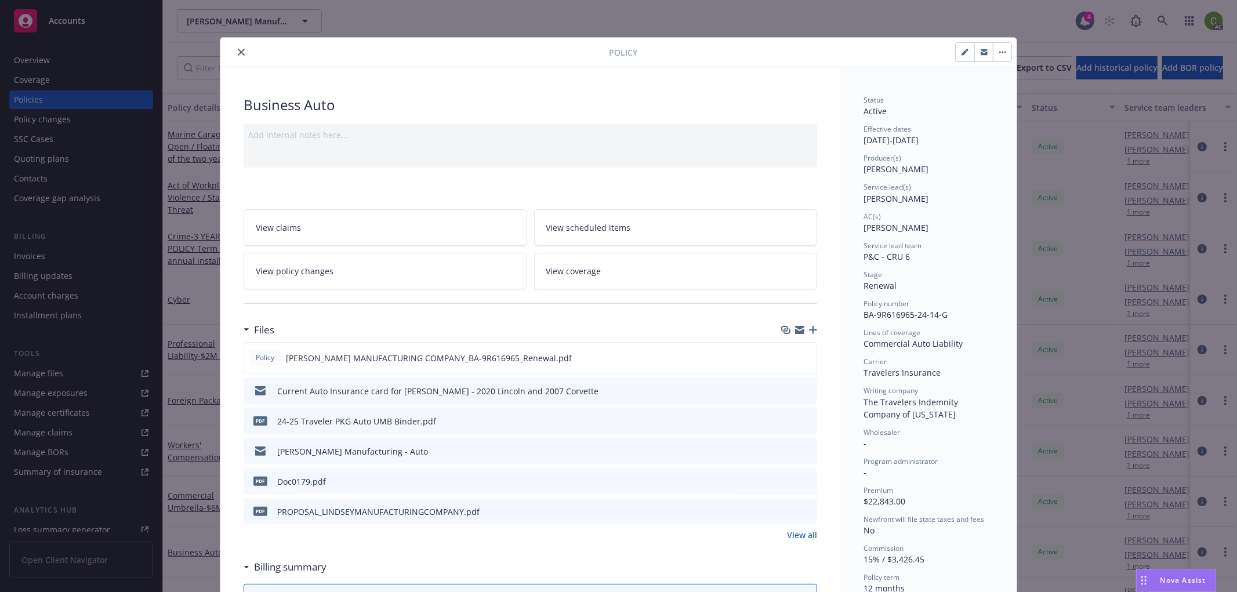
click at [238, 52] on icon "close" at bounding box center [241, 52] width 7 height 7
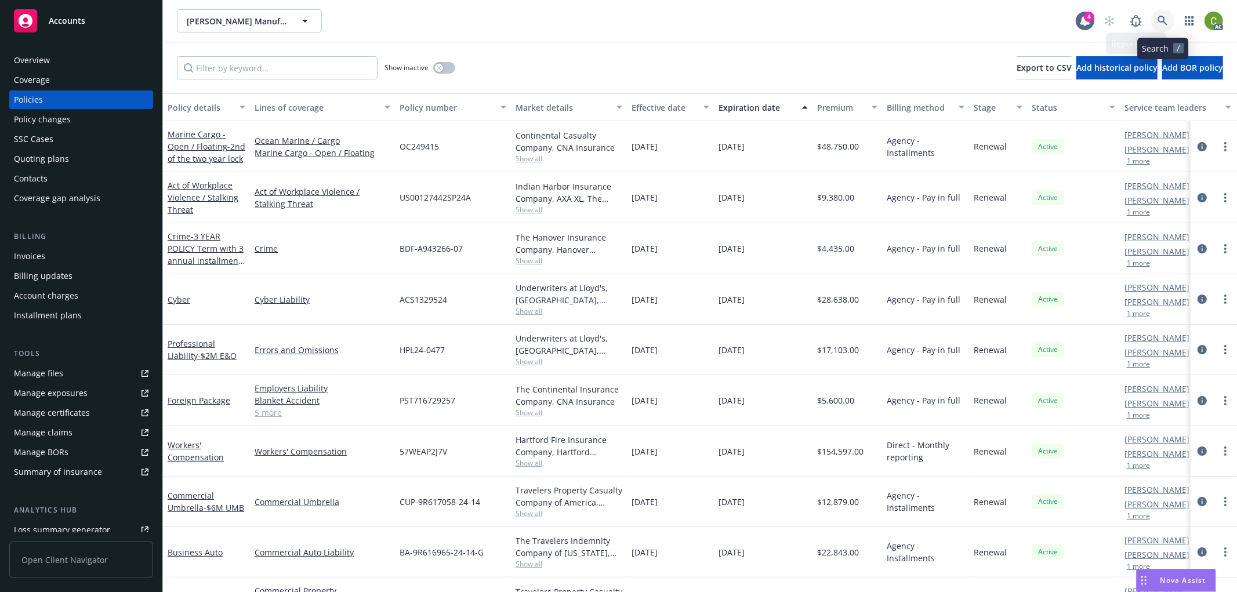
click at [1161, 26] on icon at bounding box center [1163, 21] width 10 height 10
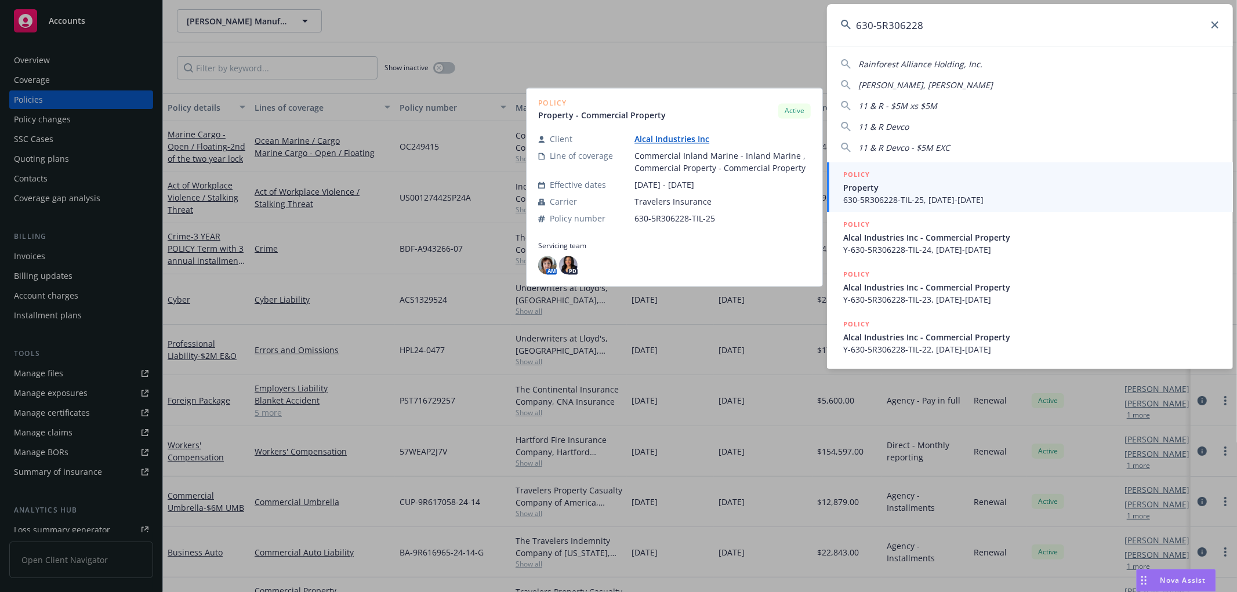
type input "630-5R306228"
click at [1005, 198] on span "630-5R306228-TIL-25, [DATE]-[DATE]" at bounding box center [1031, 200] width 376 height 12
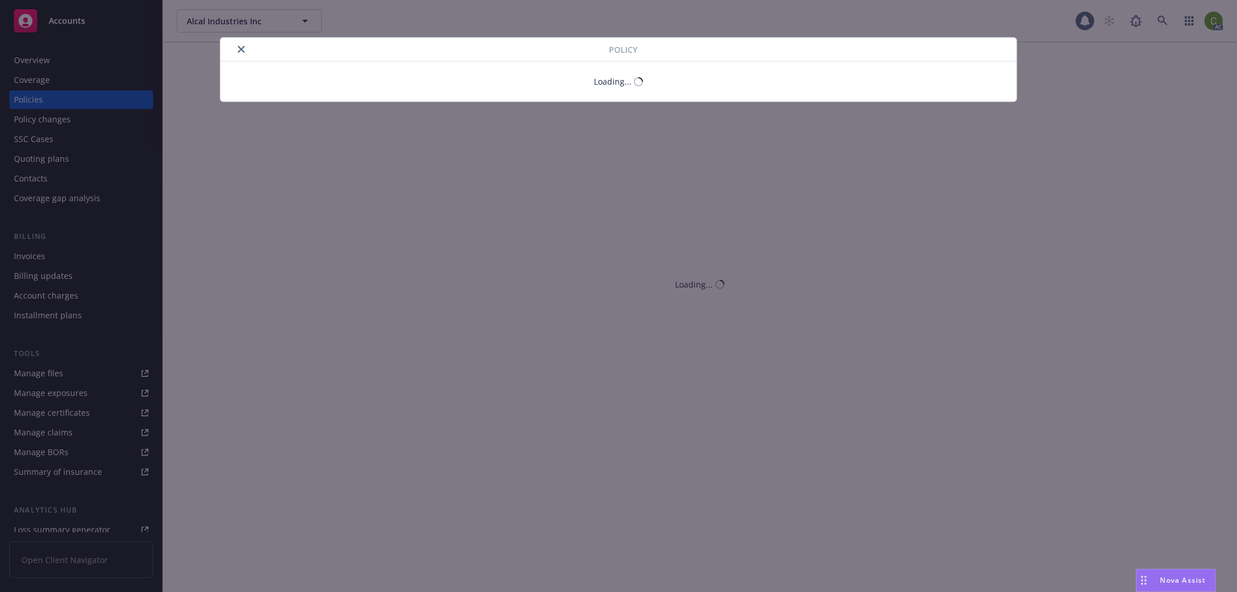
click at [1005, 198] on div "Policy Loading..." at bounding box center [618, 296] width 1237 height 592
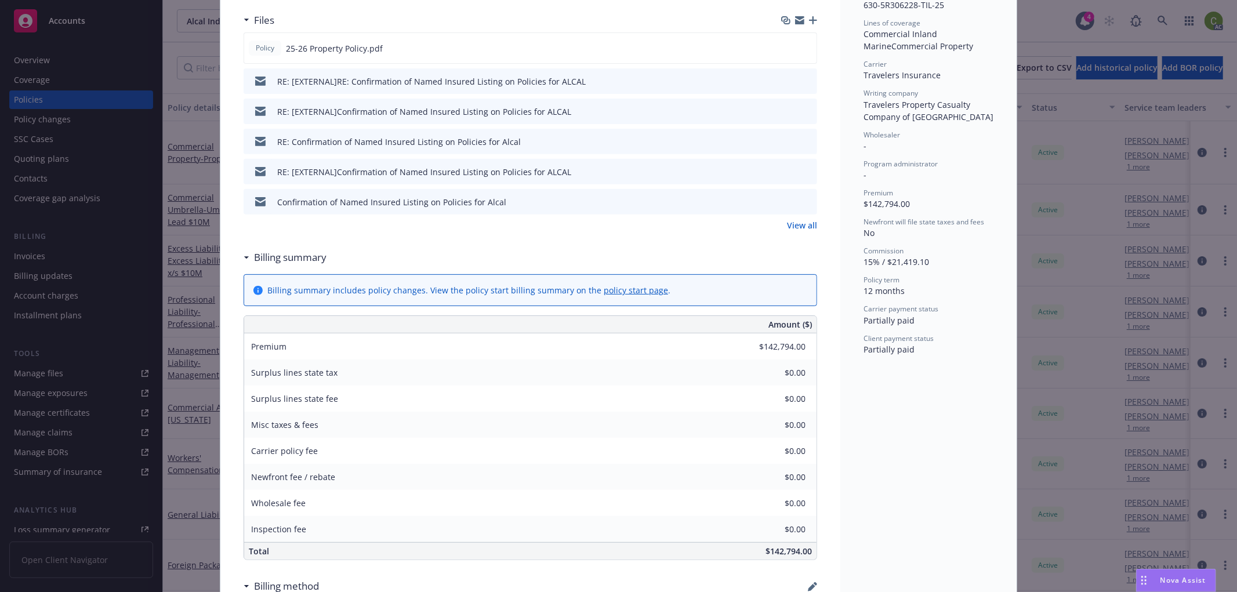
scroll to position [193, 0]
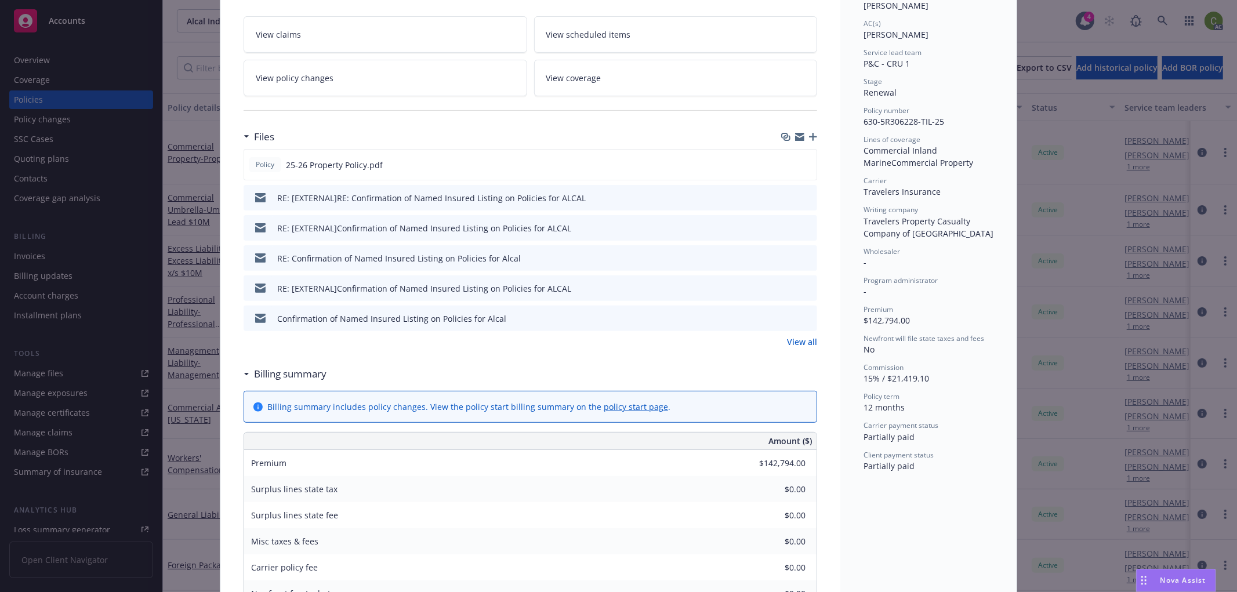
click at [897, 122] on span "630-5R306228-TIL-25" at bounding box center [904, 121] width 81 height 11
copy span "5R306228"
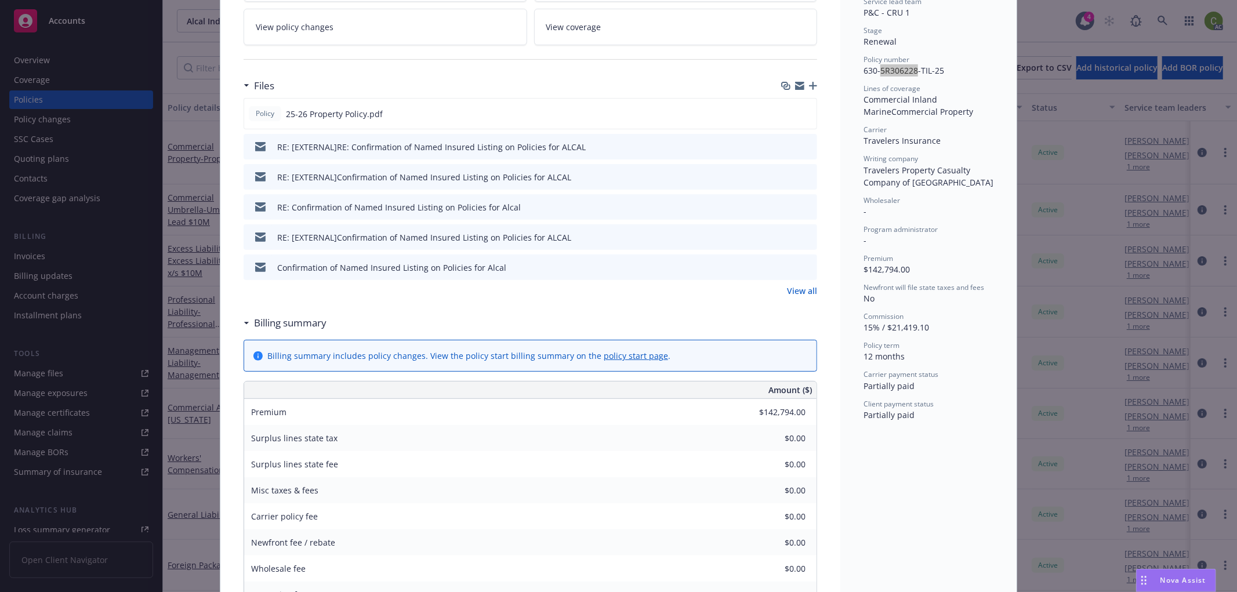
scroll to position [0, 0]
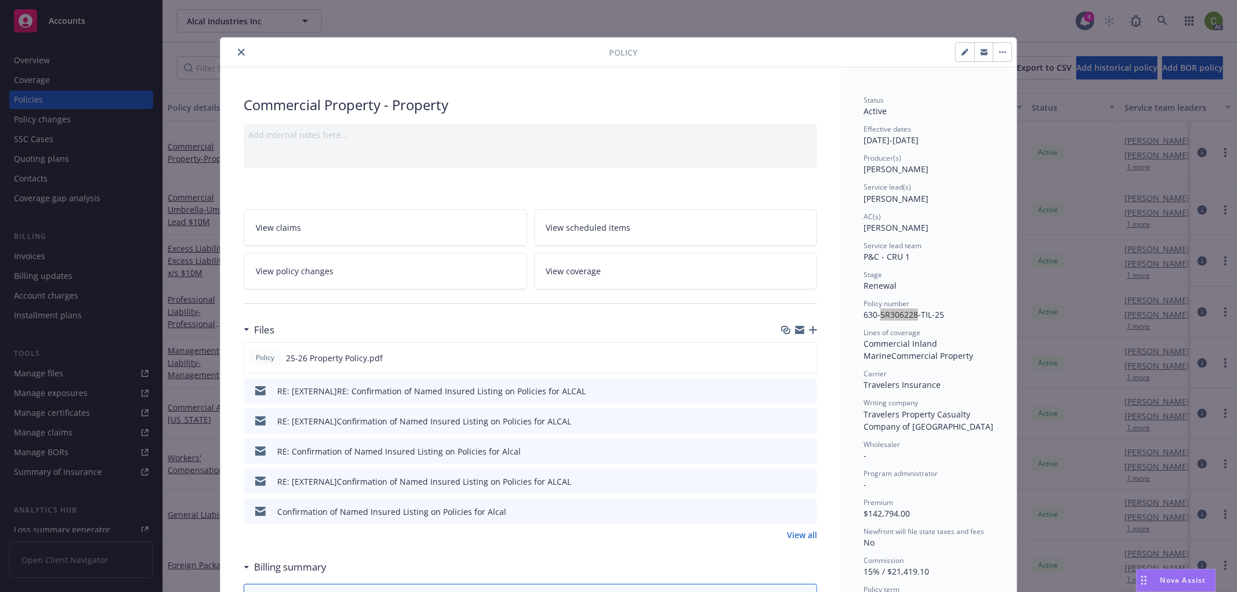
click at [238, 54] on icon "close" at bounding box center [241, 52] width 7 height 7
